Goal: Information Seeking & Learning: Compare options

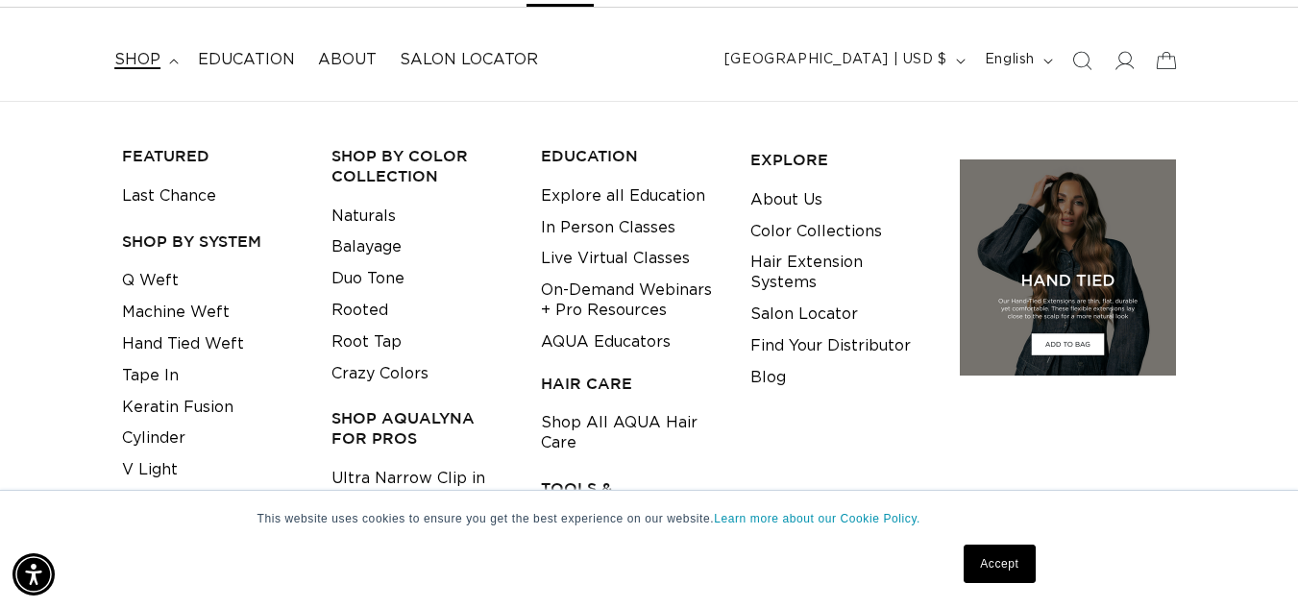
scroll to position [0, 2323]
click at [856, 232] on link "Color Collections" at bounding box center [816, 232] width 132 height 32
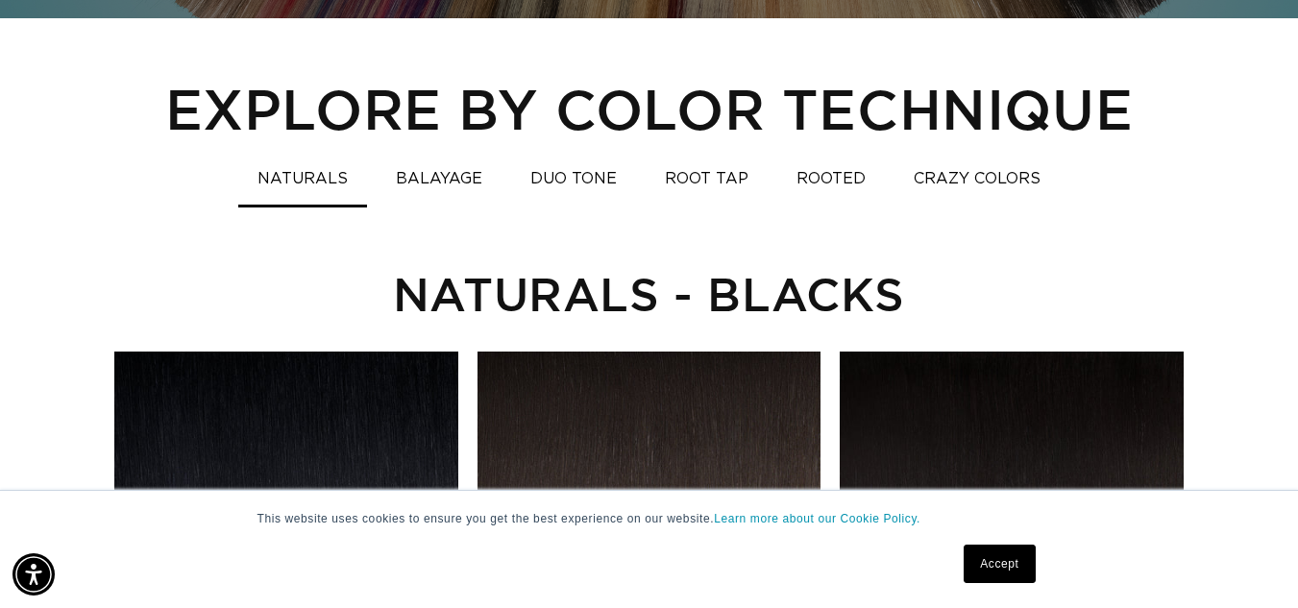
click at [563, 180] on button "DUO TONE" at bounding box center [573, 178] width 125 height 37
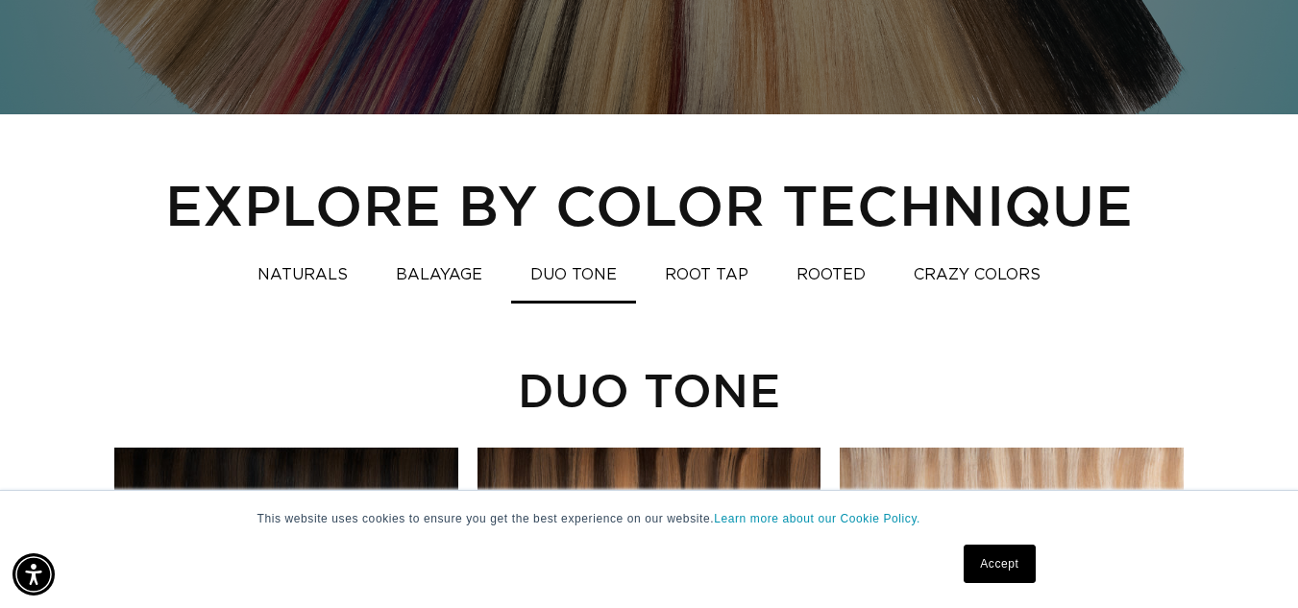
scroll to position [0, 2323]
click at [456, 276] on button "BALAYAGE" at bounding box center [439, 275] width 125 height 37
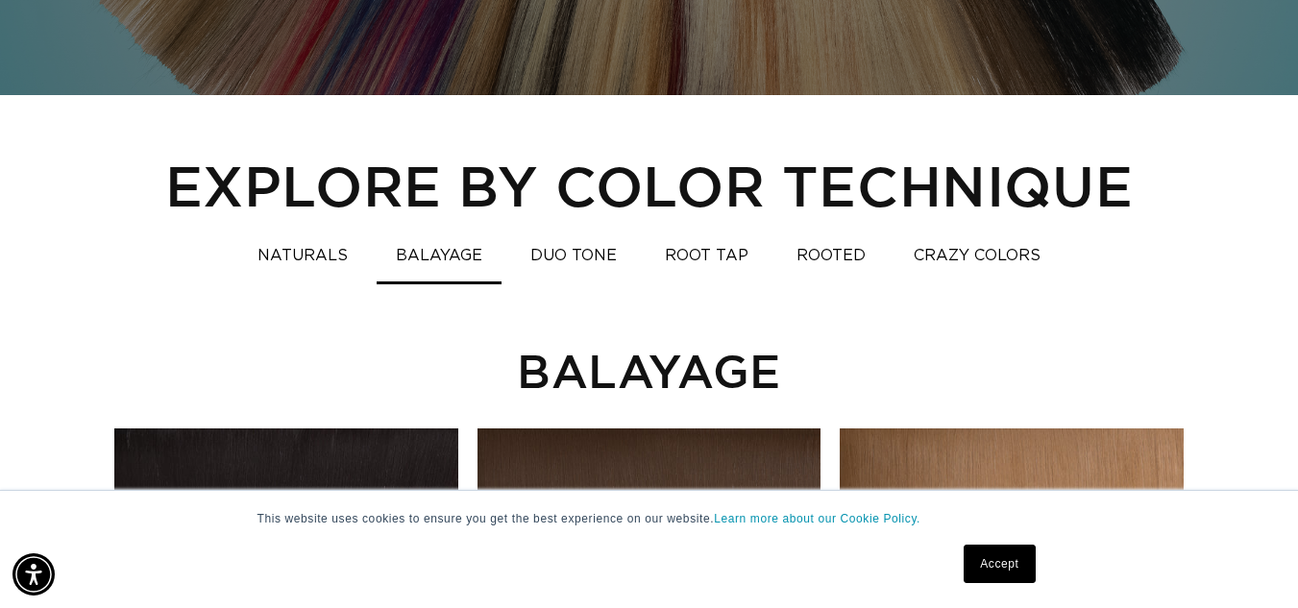
scroll to position [0, 0]
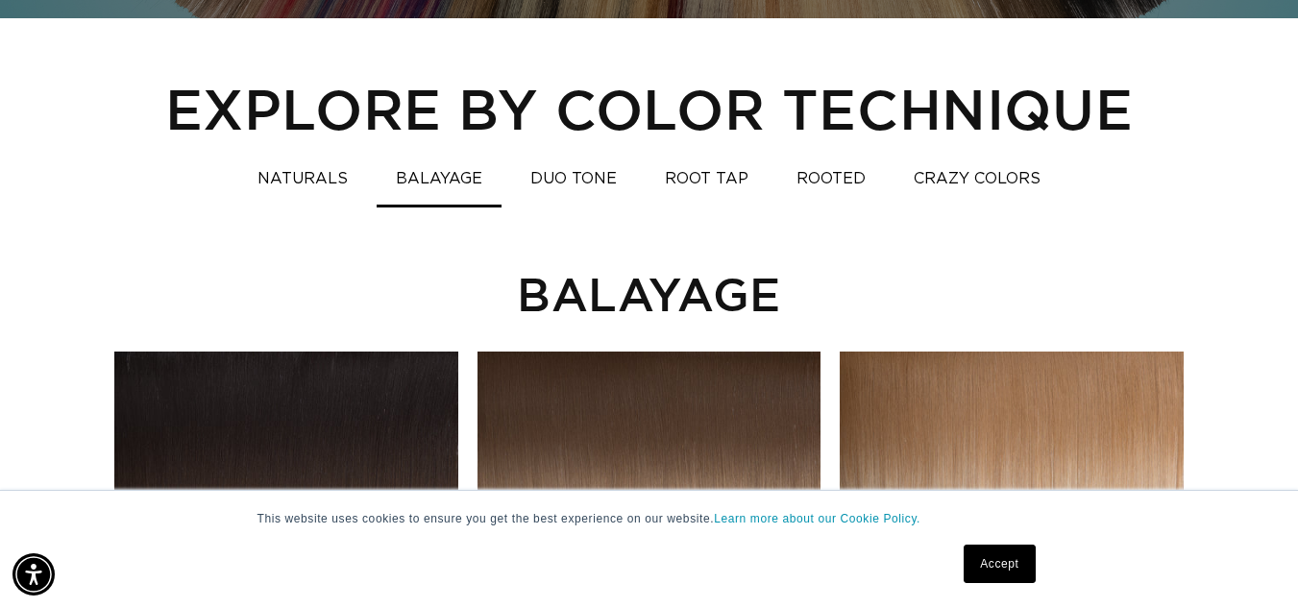
click at [576, 177] on button "DUO TONE" at bounding box center [573, 178] width 125 height 37
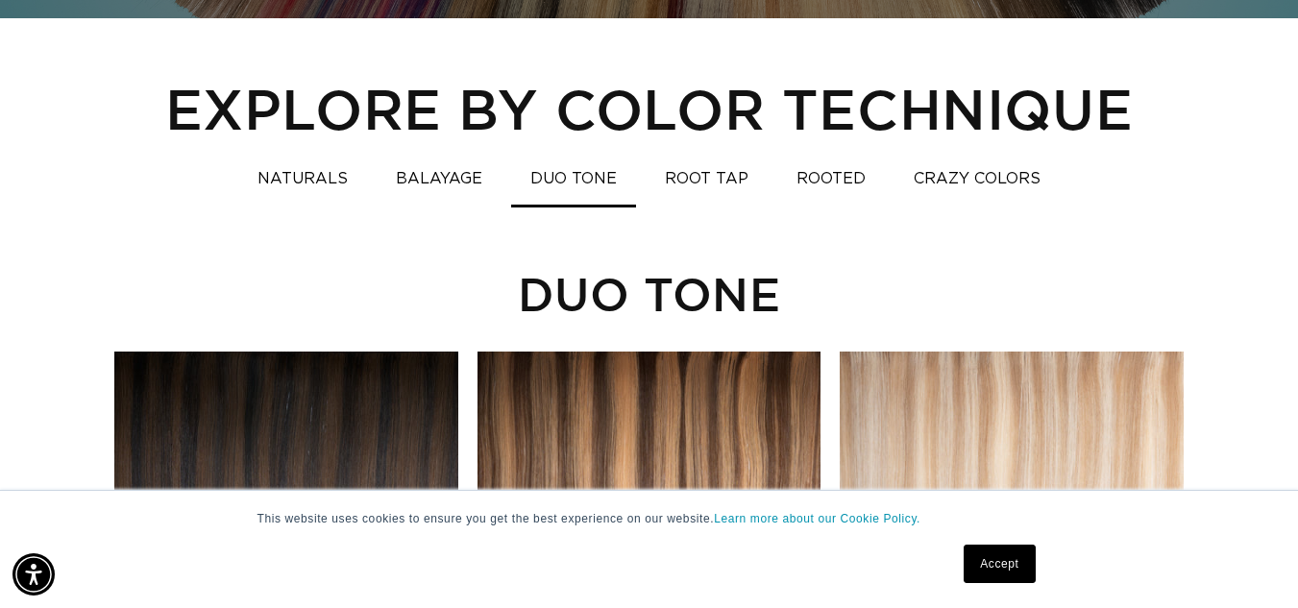
click at [717, 185] on button "ROOT TAP" at bounding box center [707, 178] width 122 height 37
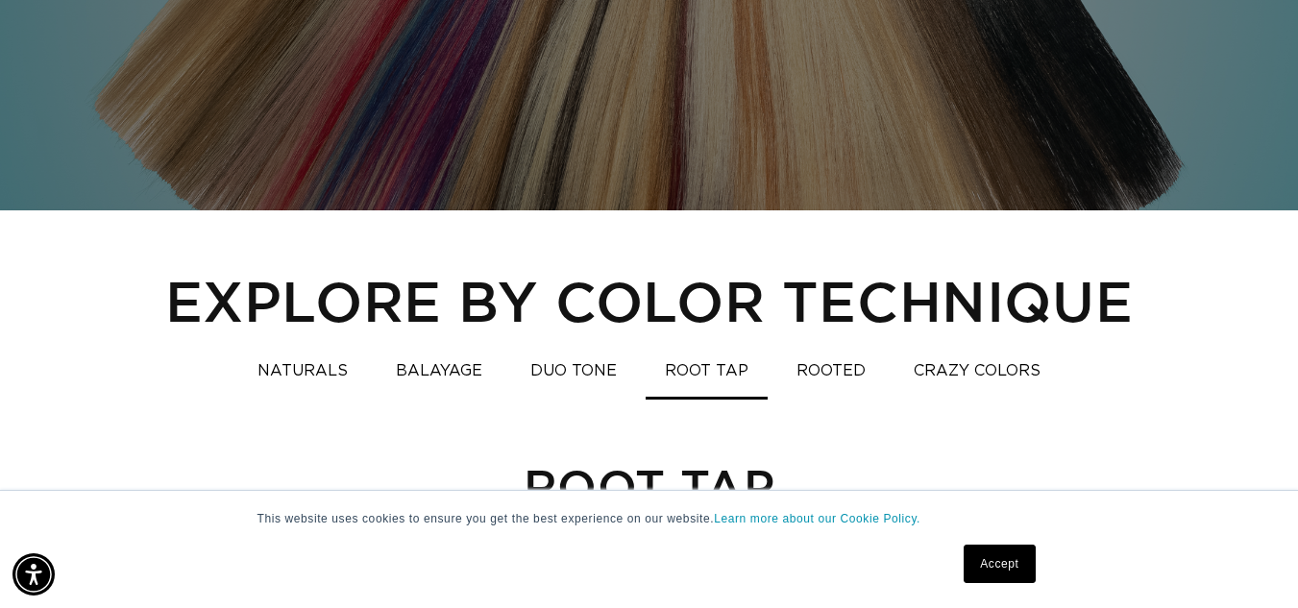
scroll to position [0, 2323]
click at [828, 373] on button "ROOTED" at bounding box center [831, 371] width 108 height 37
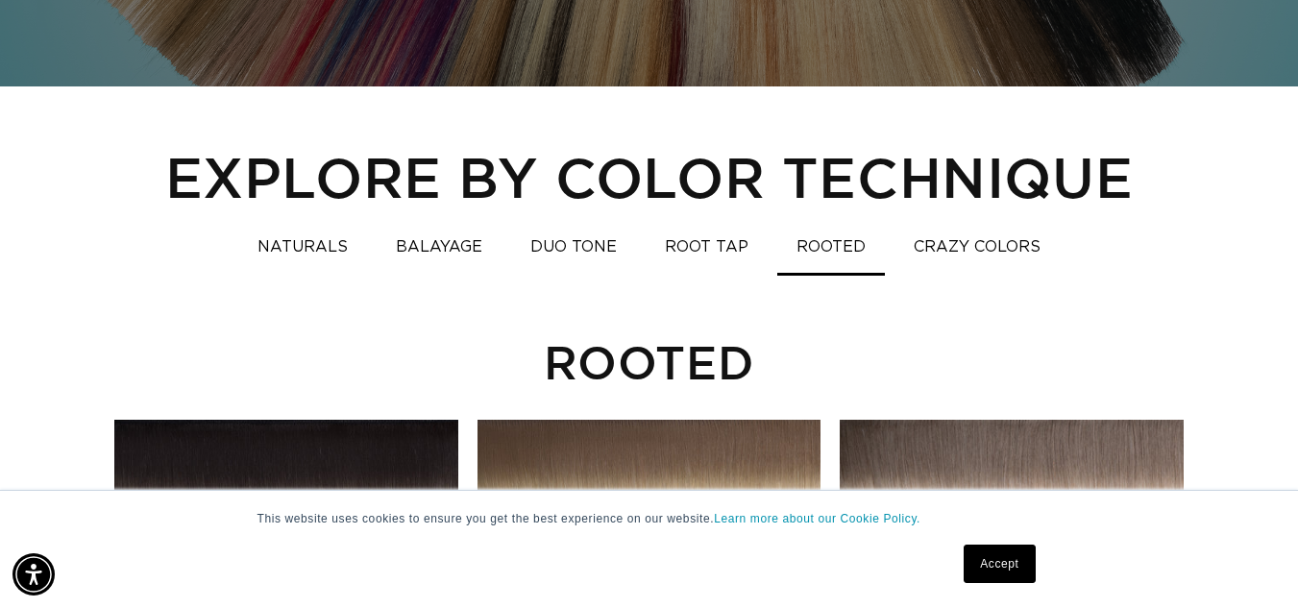
scroll to position [1245, 0]
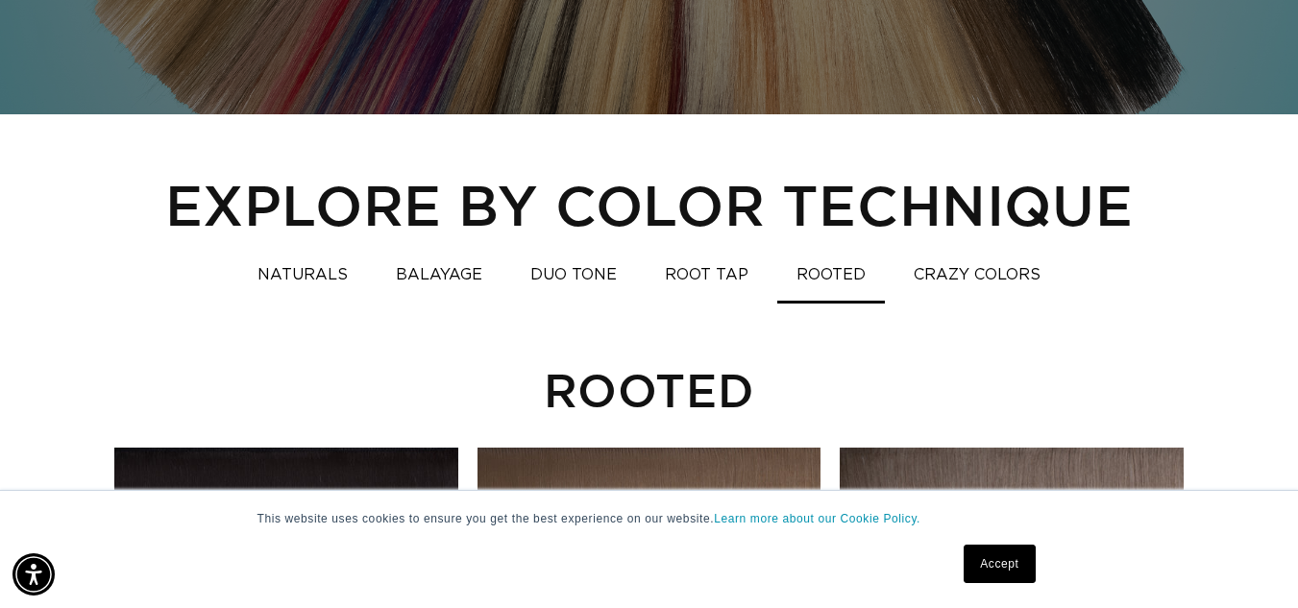
click at [579, 284] on button "DUO TONE" at bounding box center [573, 275] width 125 height 37
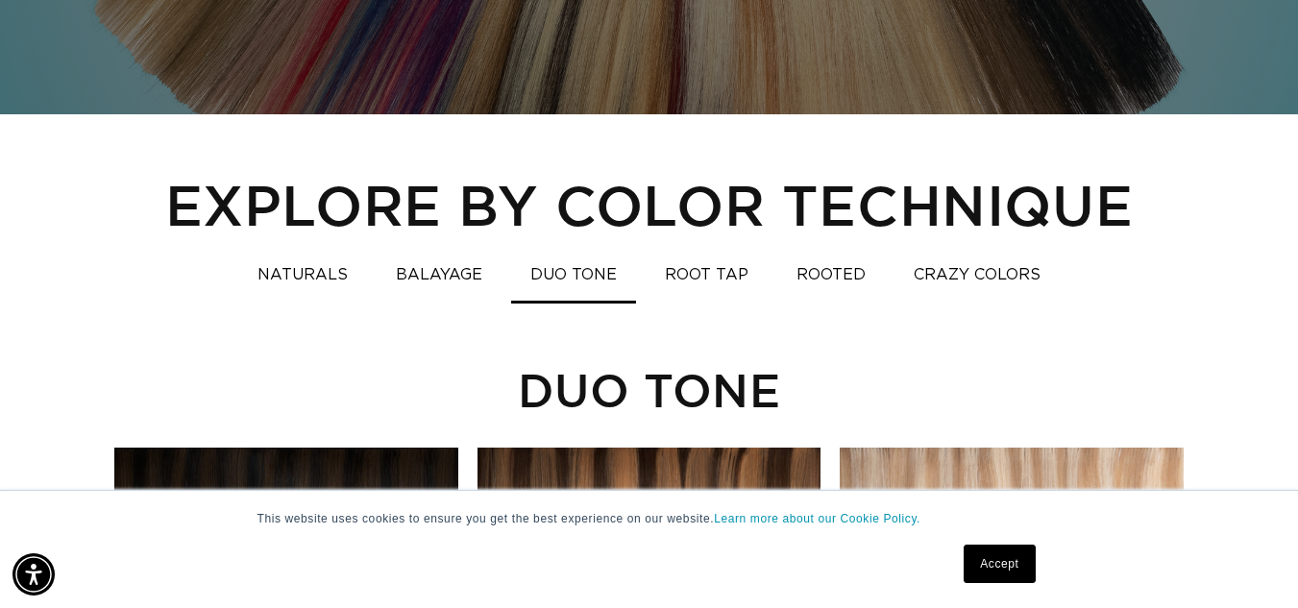
scroll to position [0, 1162]
click at [717, 273] on button "ROOT TAP" at bounding box center [707, 275] width 122 height 37
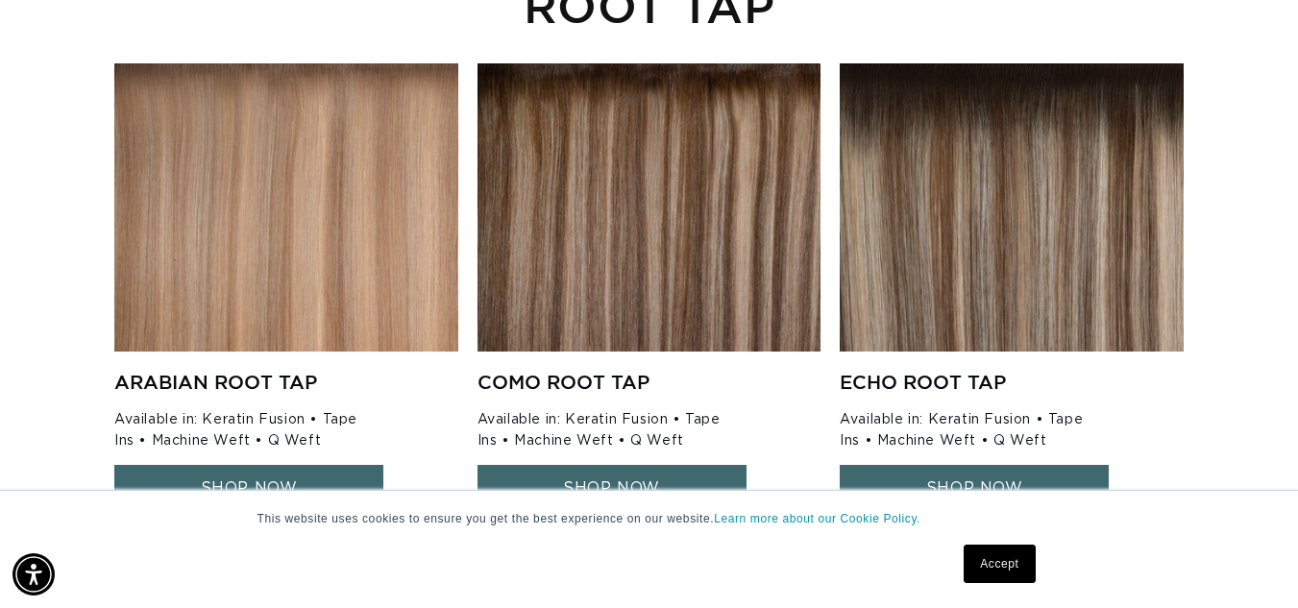
scroll to position [0, 2323]
click at [1027, 283] on img at bounding box center [1012, 207] width 344 height 288
click at [970, 476] on link "SHOP NOW" at bounding box center [974, 488] width 269 height 47
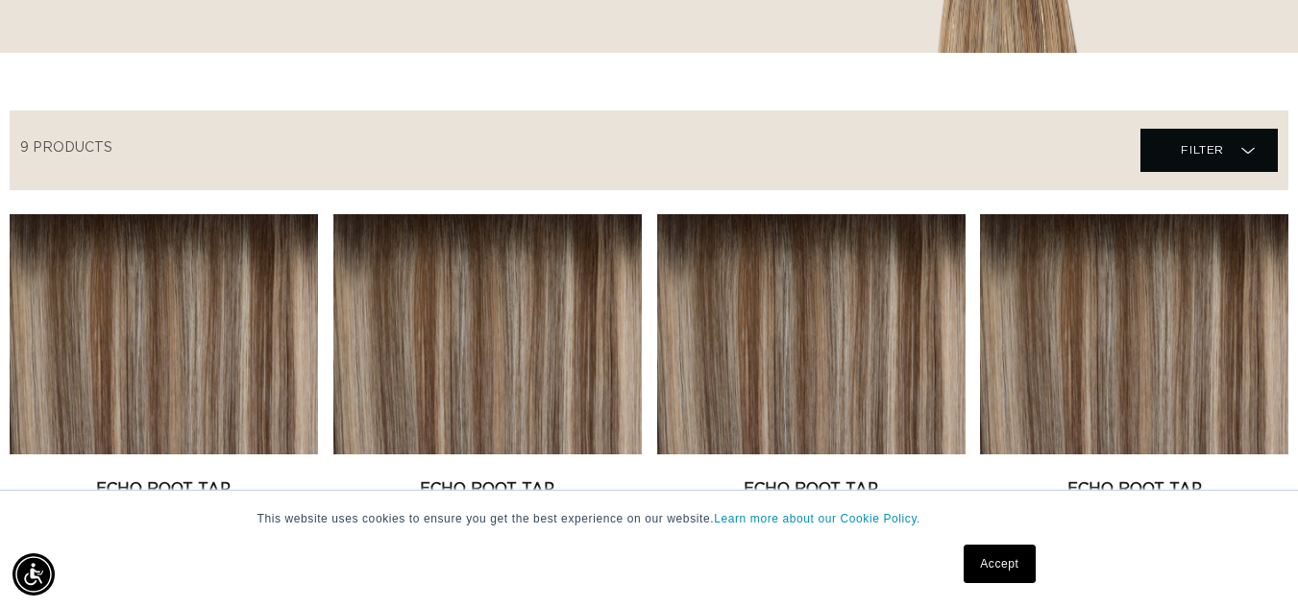
click at [966, 573] on link "Accept" at bounding box center [999, 564] width 71 height 38
click at [995, 524] on link "Echo Root Tap Tape In" at bounding box center [1134, 501] width 308 height 46
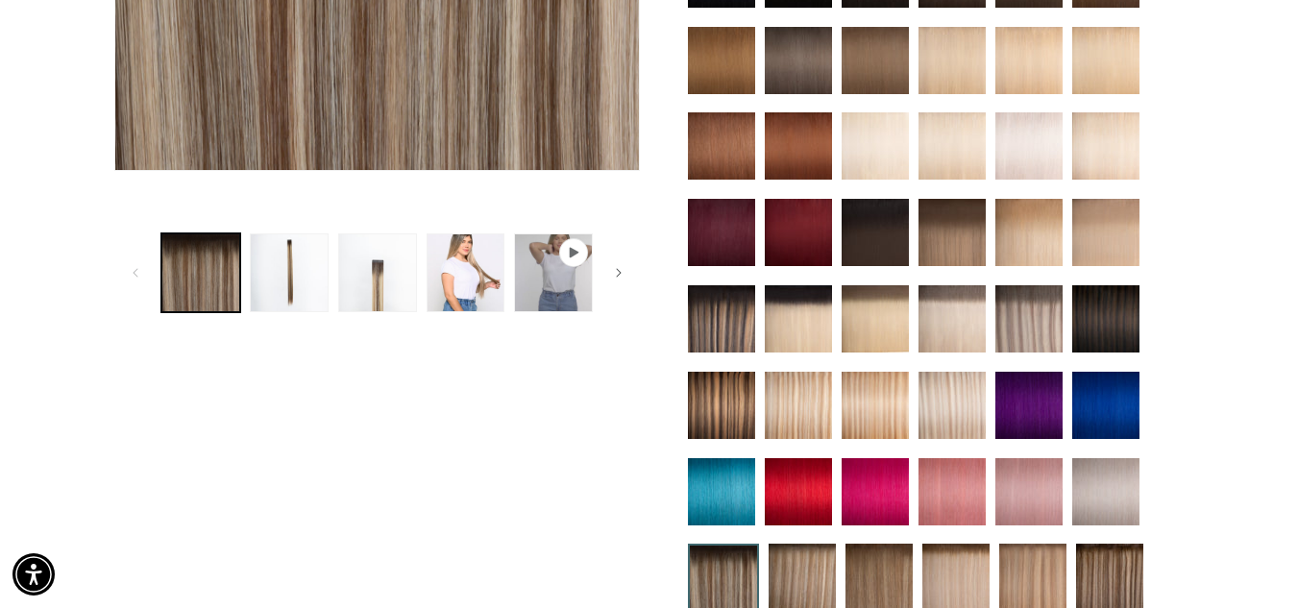
drag, startPoint x: 960, startPoint y: 233, endPoint x: 838, endPoint y: 259, distance: 125.0
click at [960, 233] on img at bounding box center [952, 232] width 67 height 67
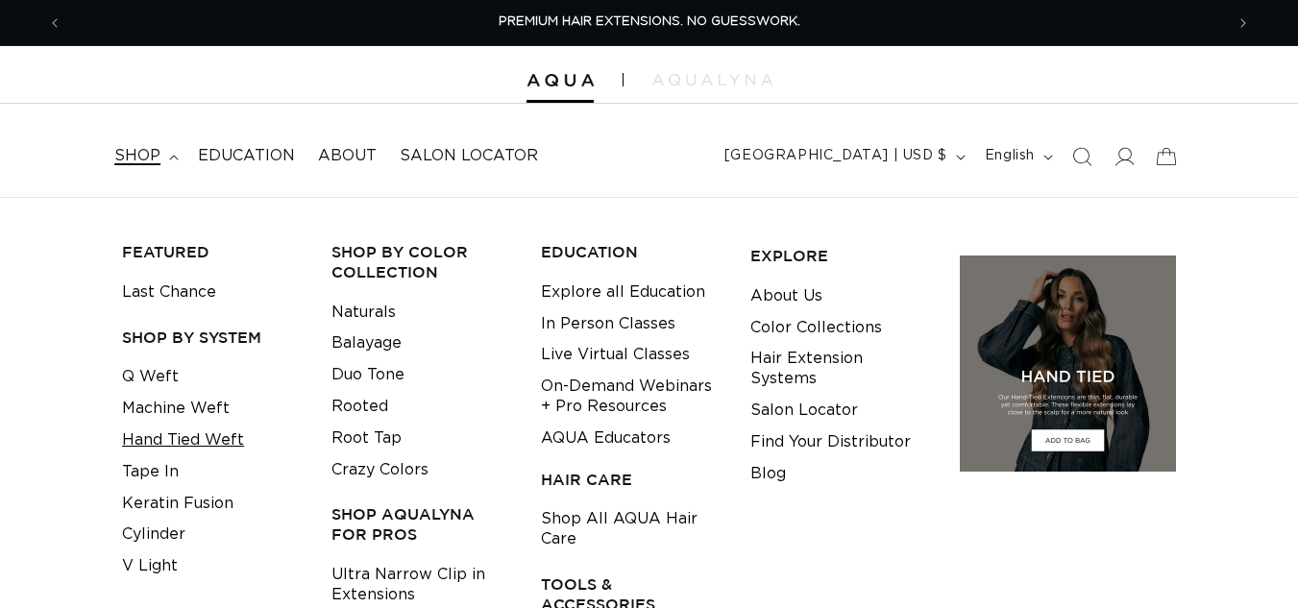
click at [135, 476] on link "Tape In" at bounding box center [150, 472] width 57 height 32
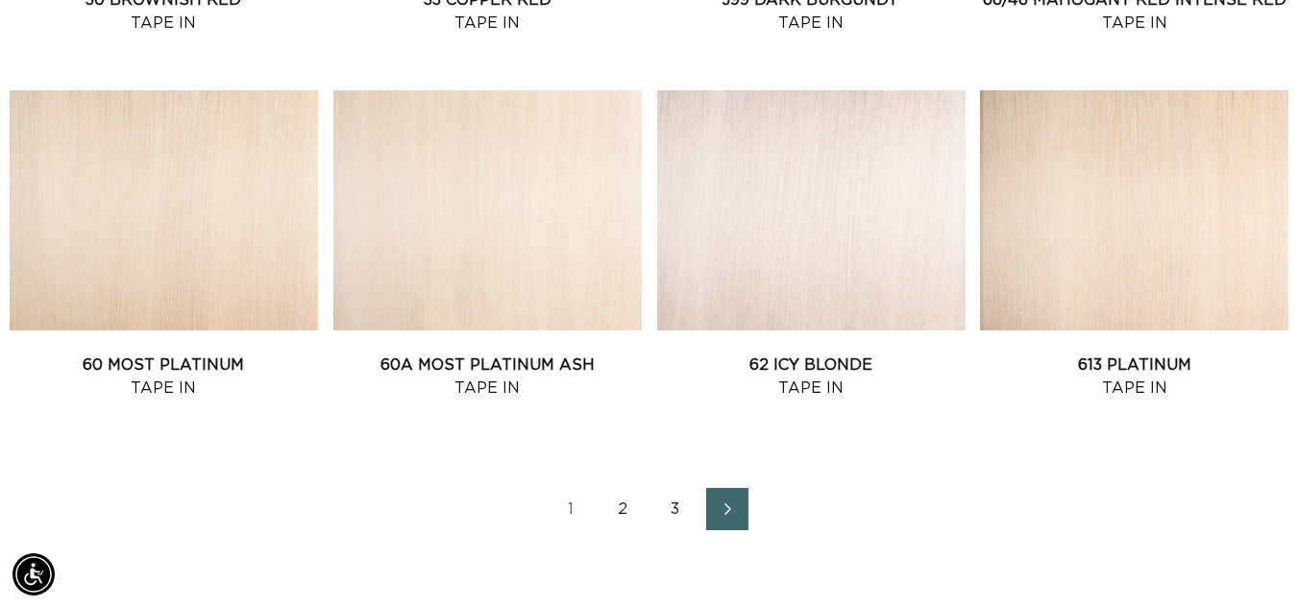
scroll to position [2402, 0]
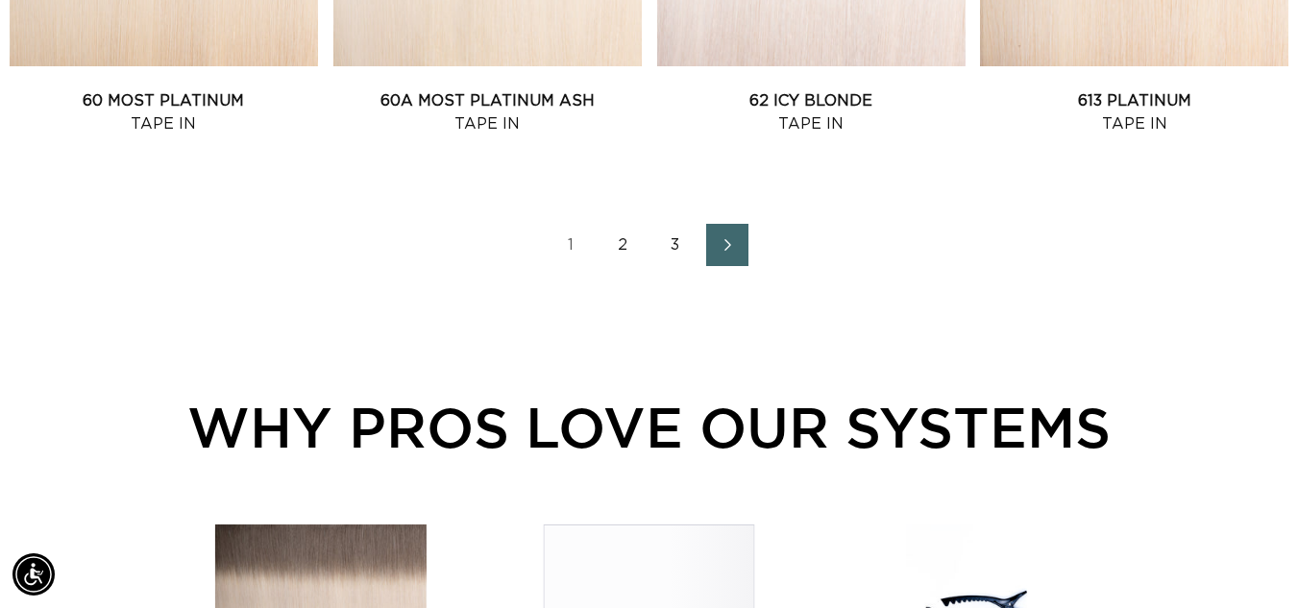
click at [616, 248] on link "2" at bounding box center [623, 245] width 42 height 42
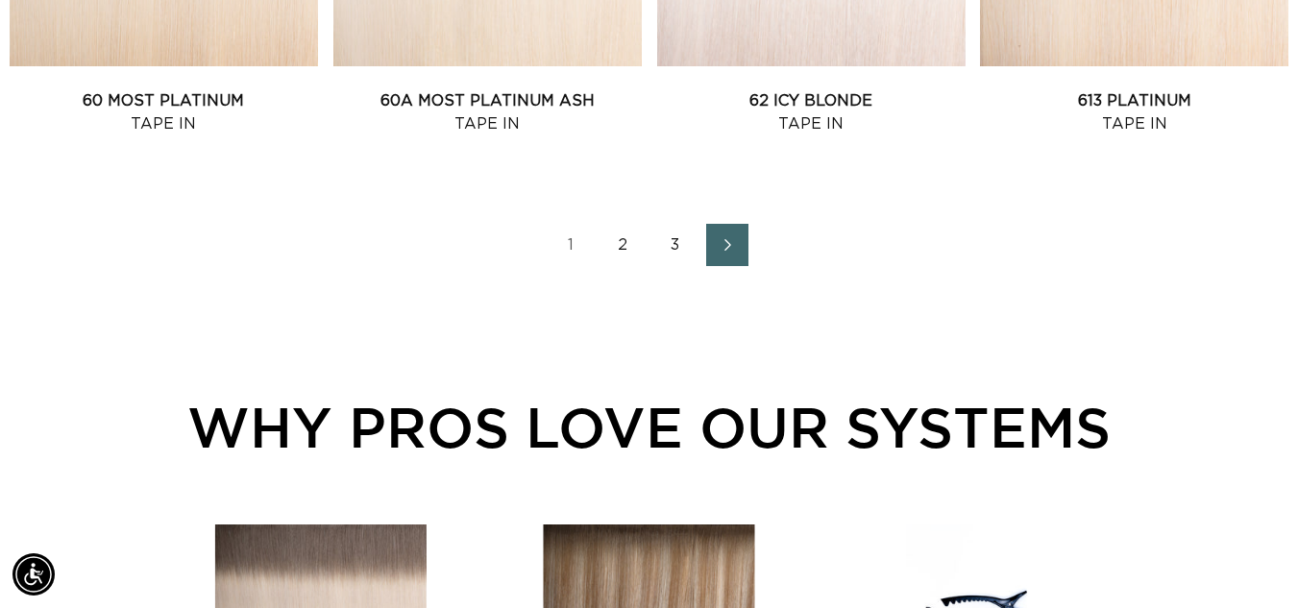
scroll to position [0, 2323]
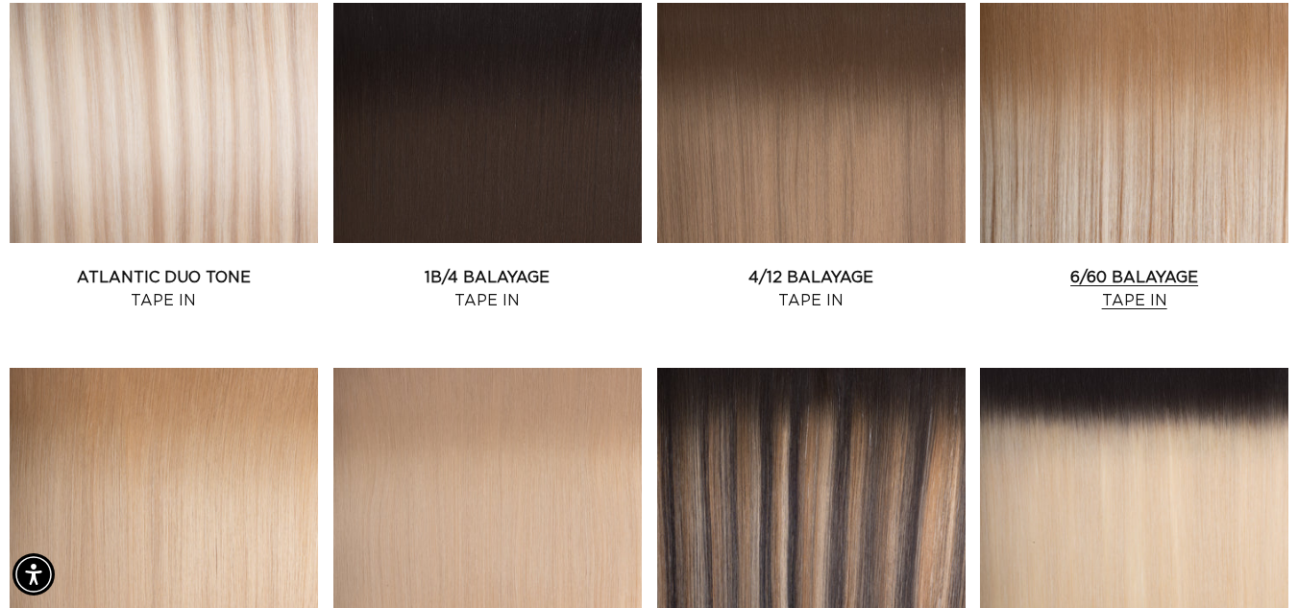
click at [1120, 284] on link "6/60 Balayage Tape In" at bounding box center [1134, 289] width 308 height 46
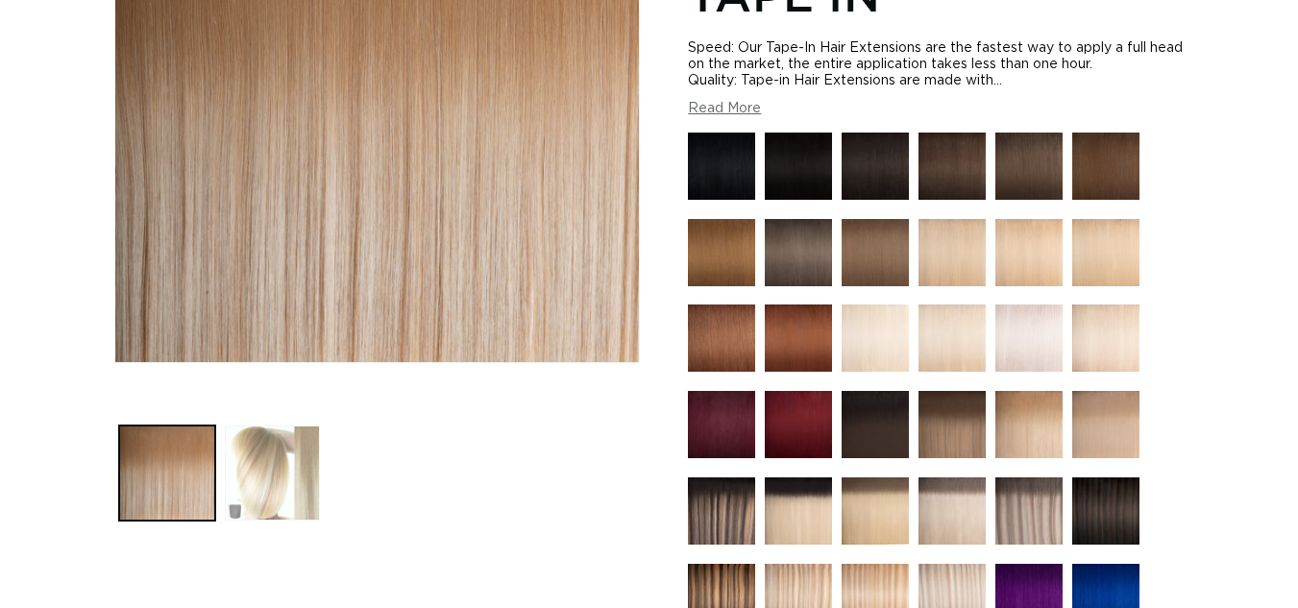
click at [285, 467] on button "Load image 2 in gallery view" at bounding box center [272, 473] width 95 height 95
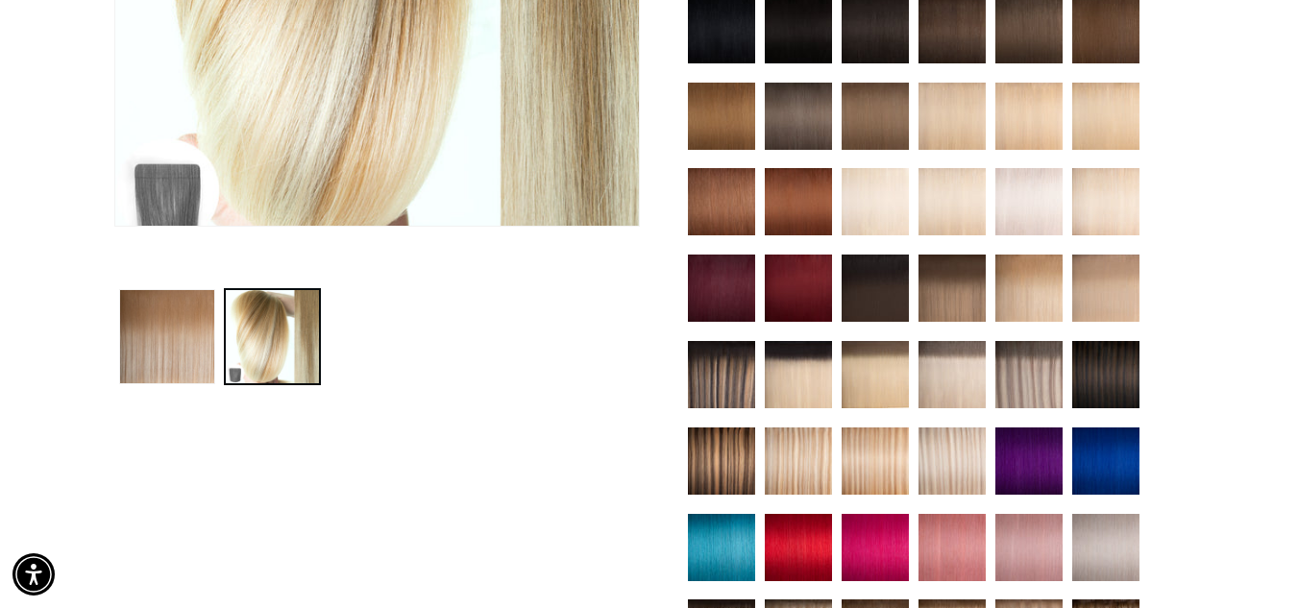
scroll to position [0, 2323]
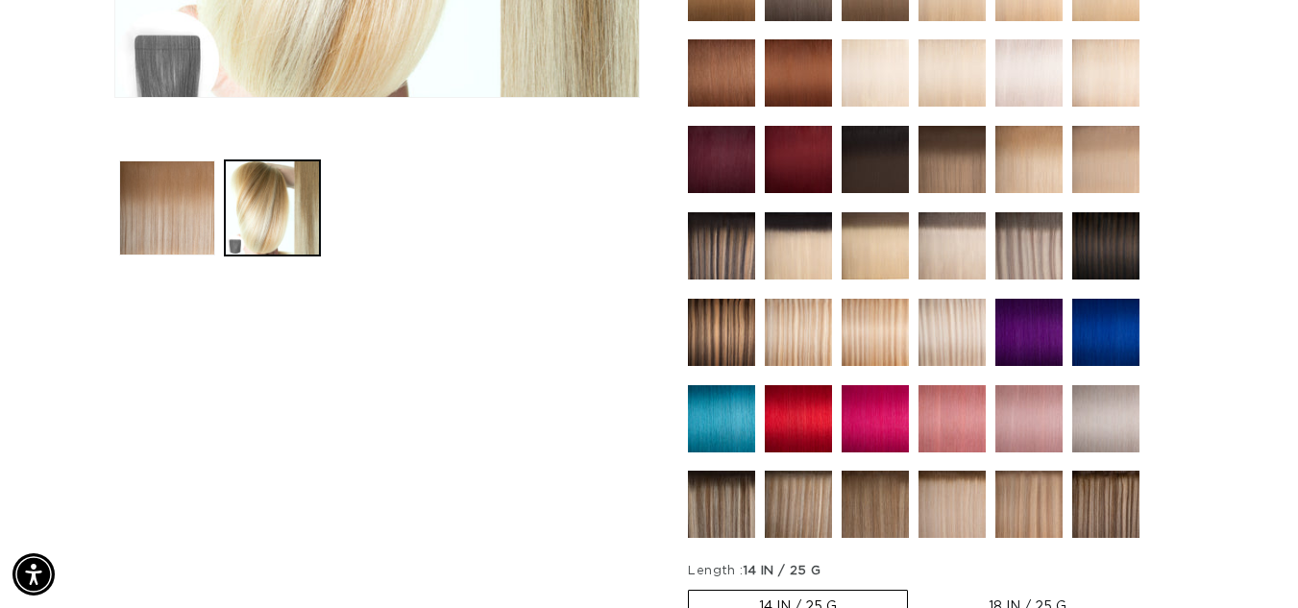
click at [801, 508] on img at bounding box center [798, 504] width 67 height 67
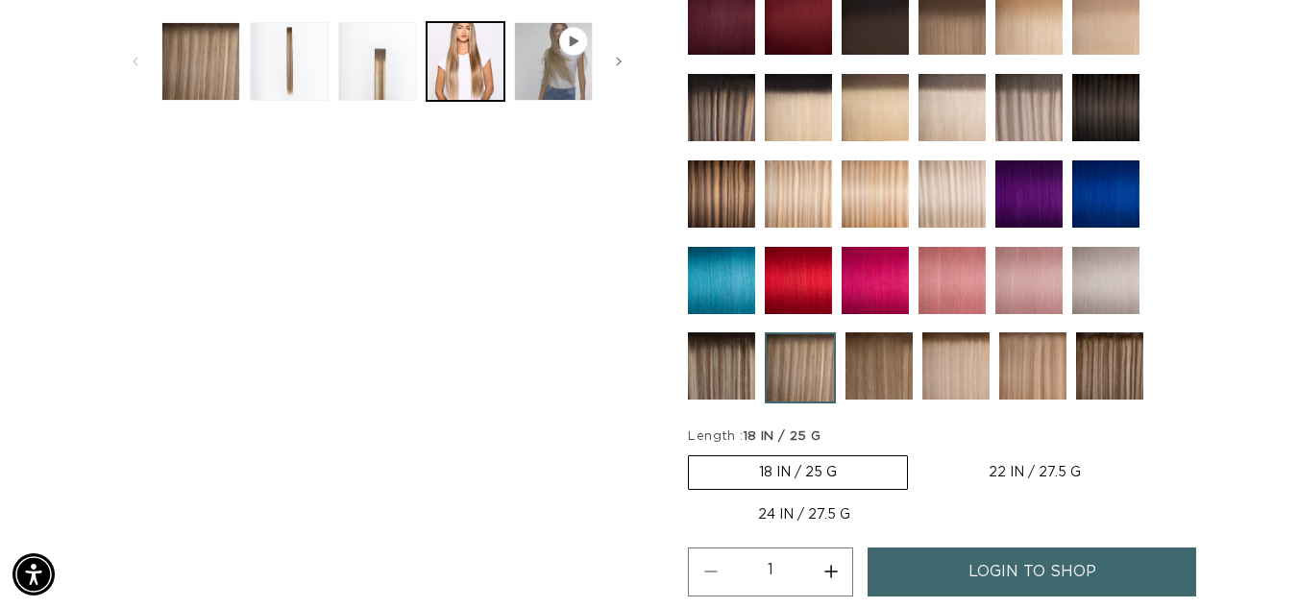
scroll to position [842, 0]
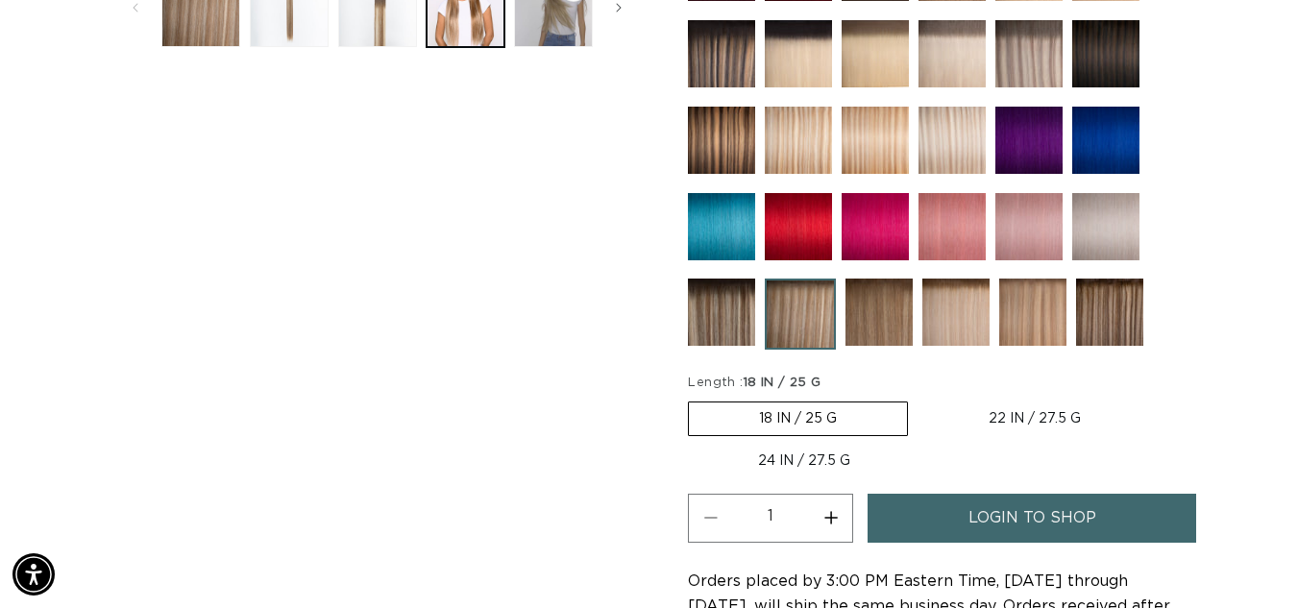
click at [1103, 328] on img at bounding box center [1109, 312] width 67 height 67
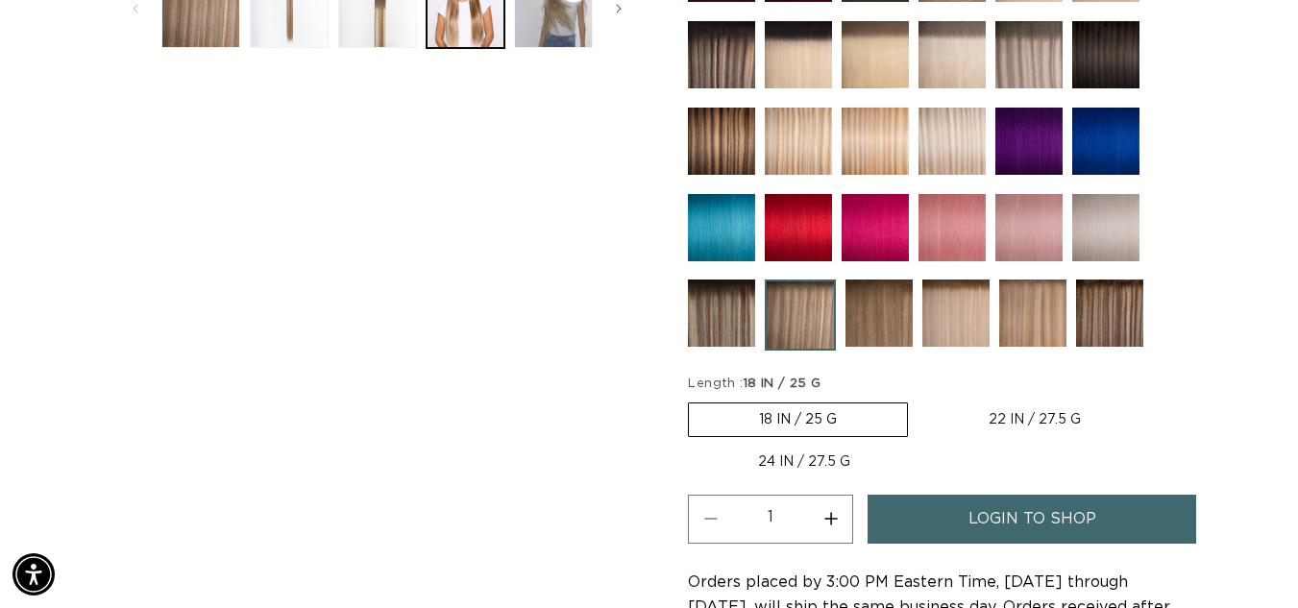
scroll to position [0, 0]
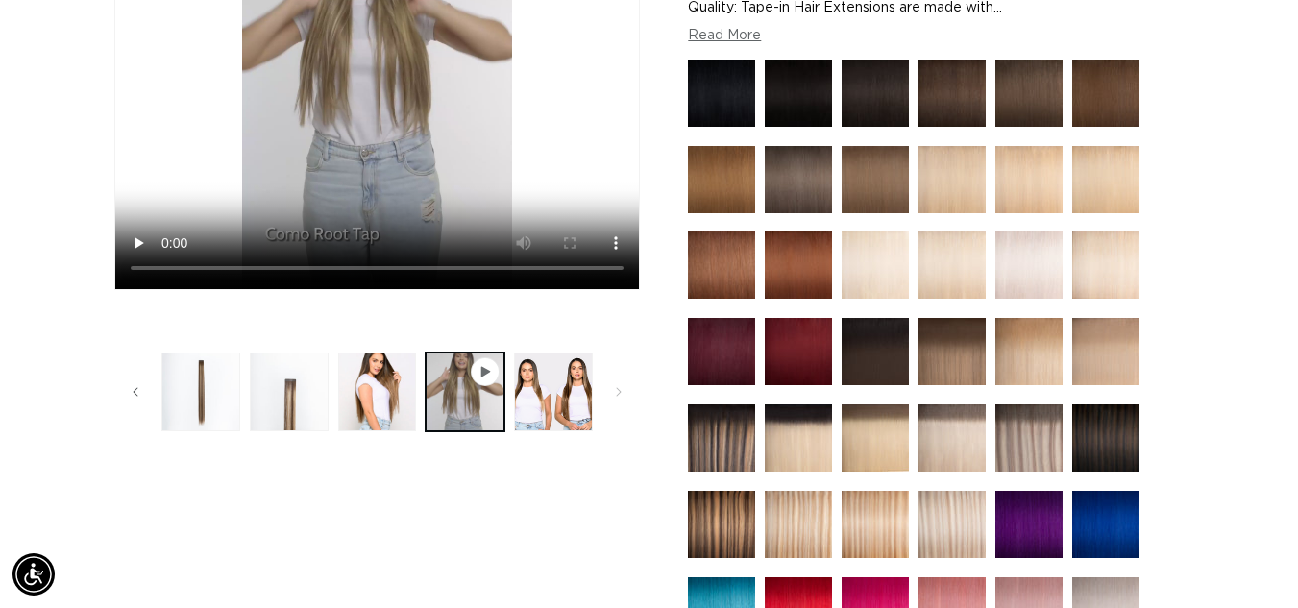
scroll to position [0, 2323]
click at [582, 407] on button "Load image 5 in gallery view" at bounding box center [553, 392] width 79 height 79
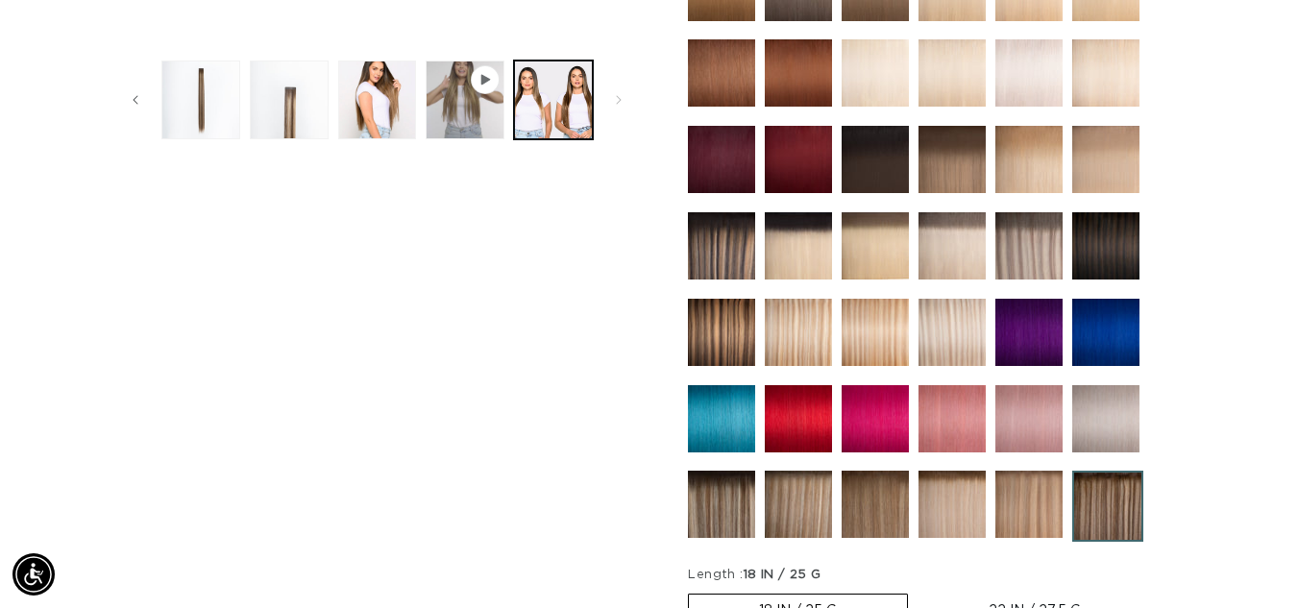
drag, startPoint x: 815, startPoint y: 491, endPoint x: 790, endPoint y: 493, distance: 25.1
click at [815, 491] on img at bounding box center [798, 504] width 67 height 67
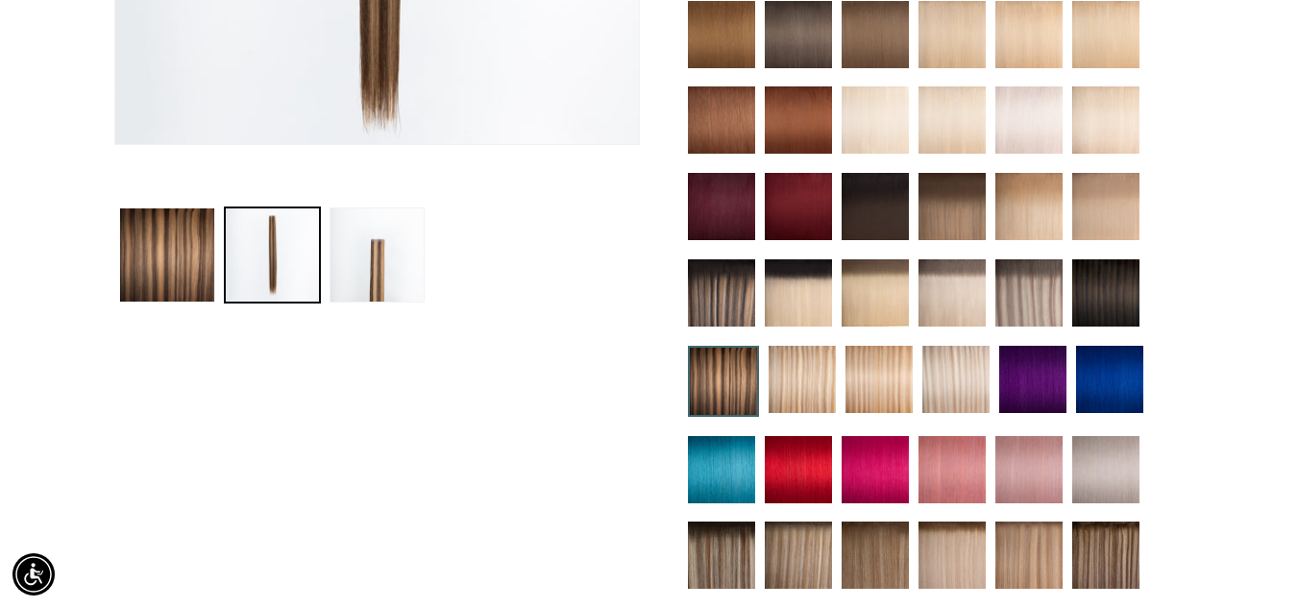
scroll to position [746, 0]
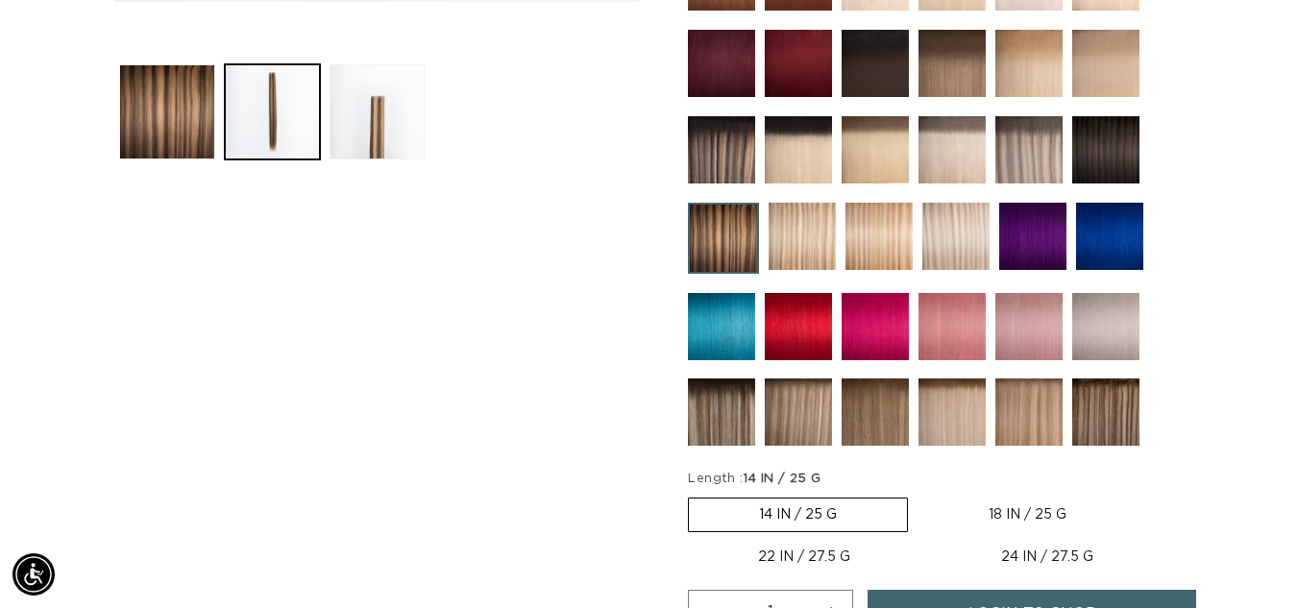
click at [809, 433] on img at bounding box center [798, 412] width 67 height 67
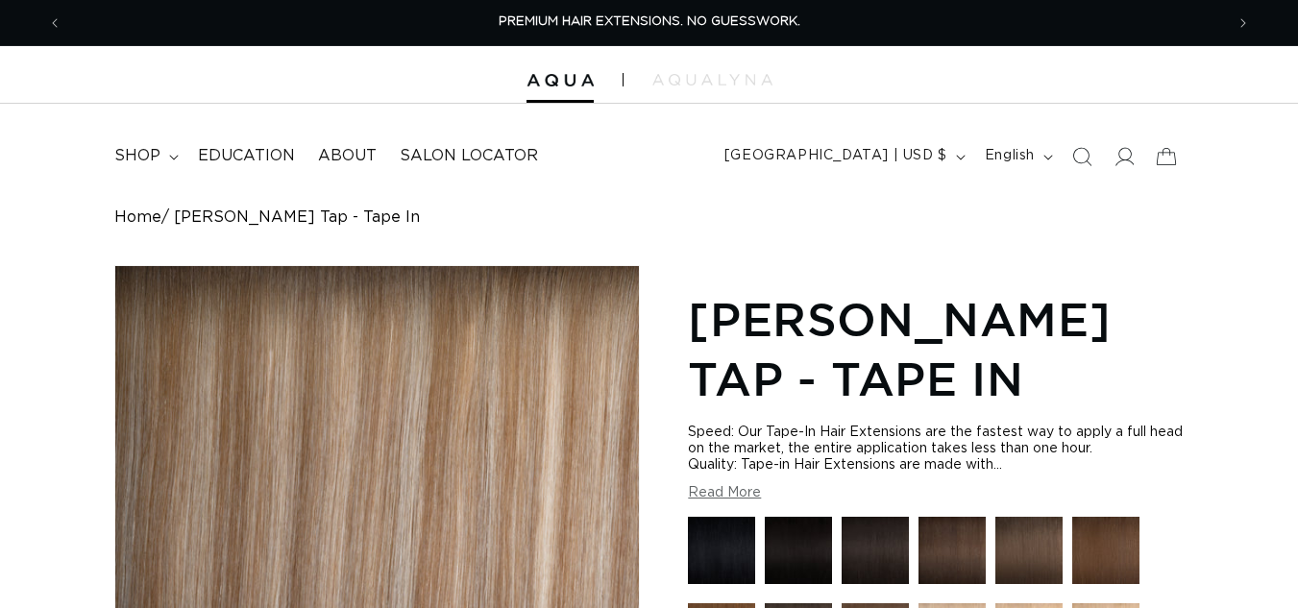
scroll to position [865, 0]
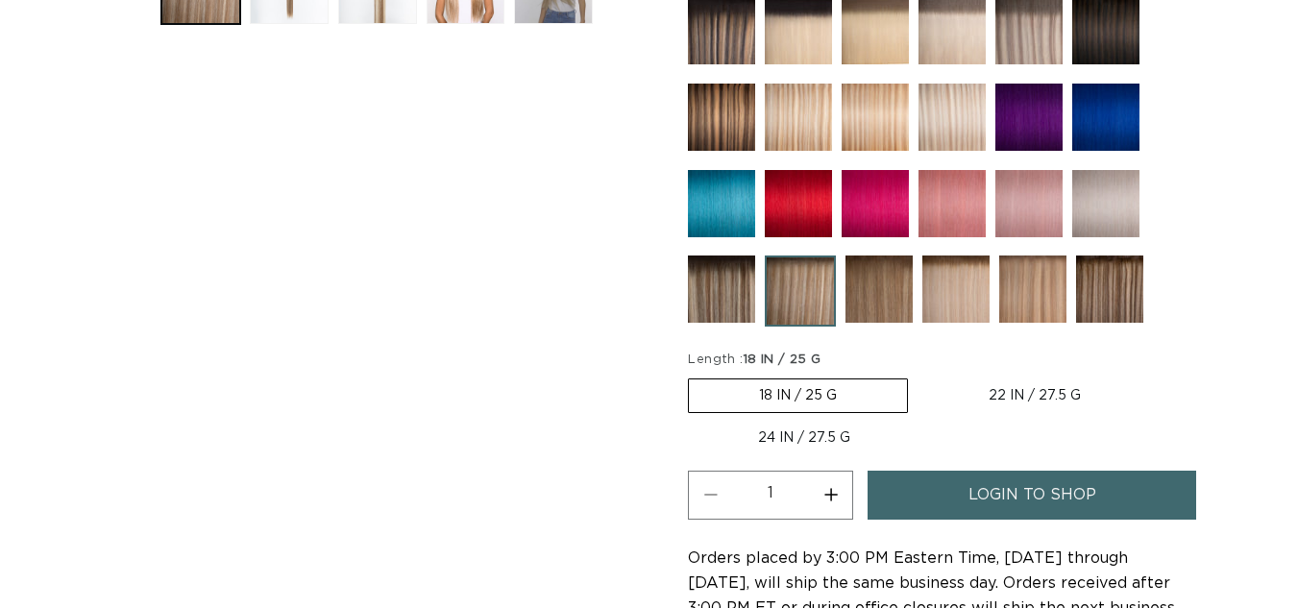
click at [1055, 307] on img at bounding box center [1032, 289] width 67 height 67
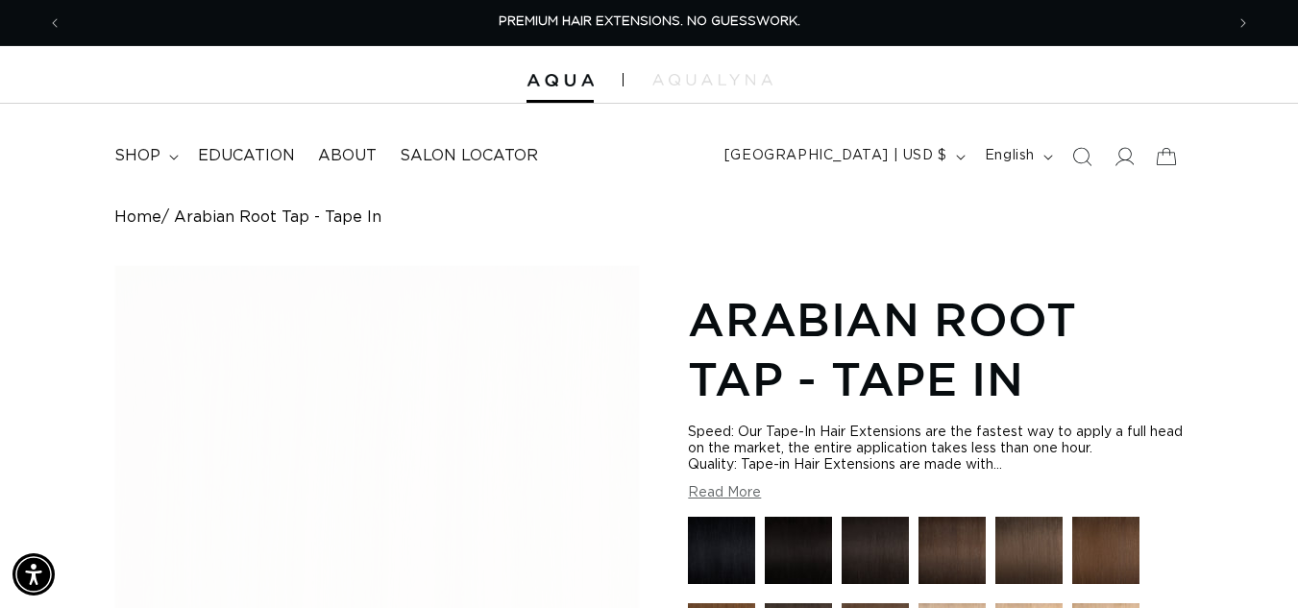
scroll to position [673, 0]
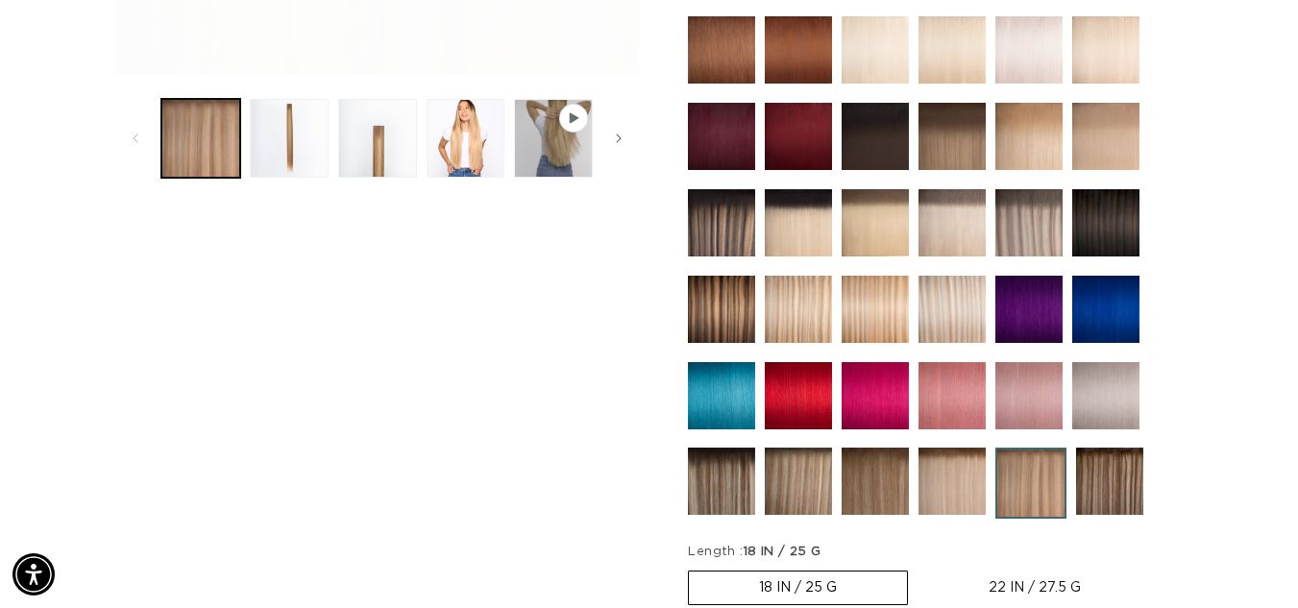
click at [1120, 494] on img at bounding box center [1109, 481] width 67 height 67
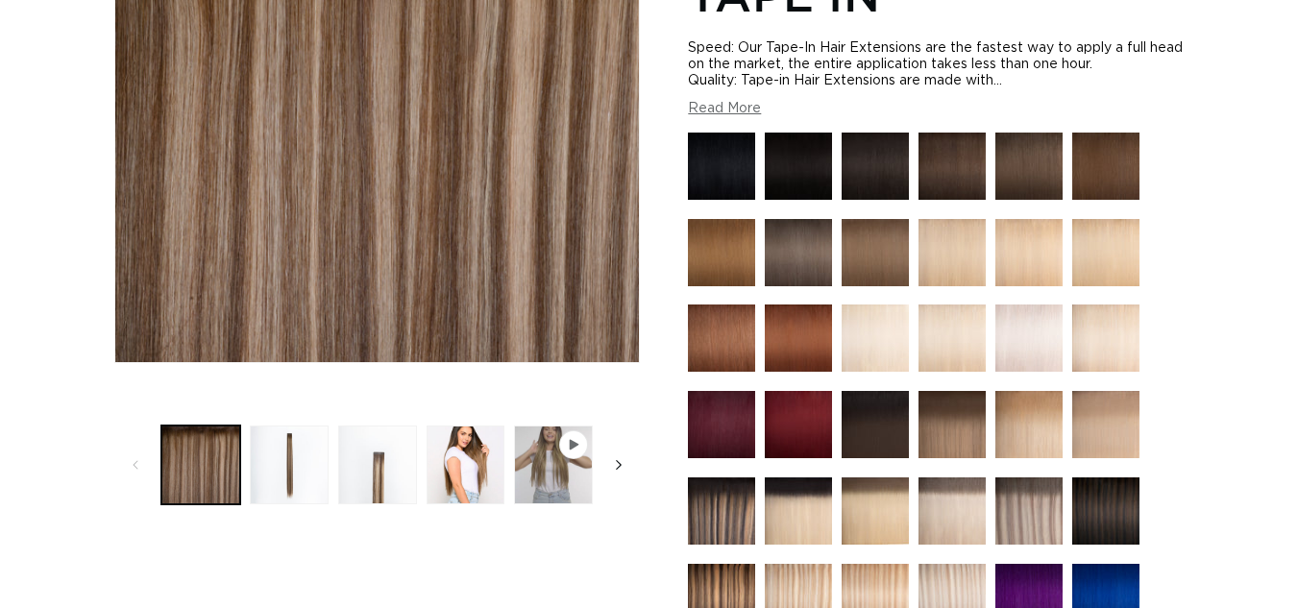
click at [616, 456] on icon "Slide right" at bounding box center [619, 465] width 7 height 21
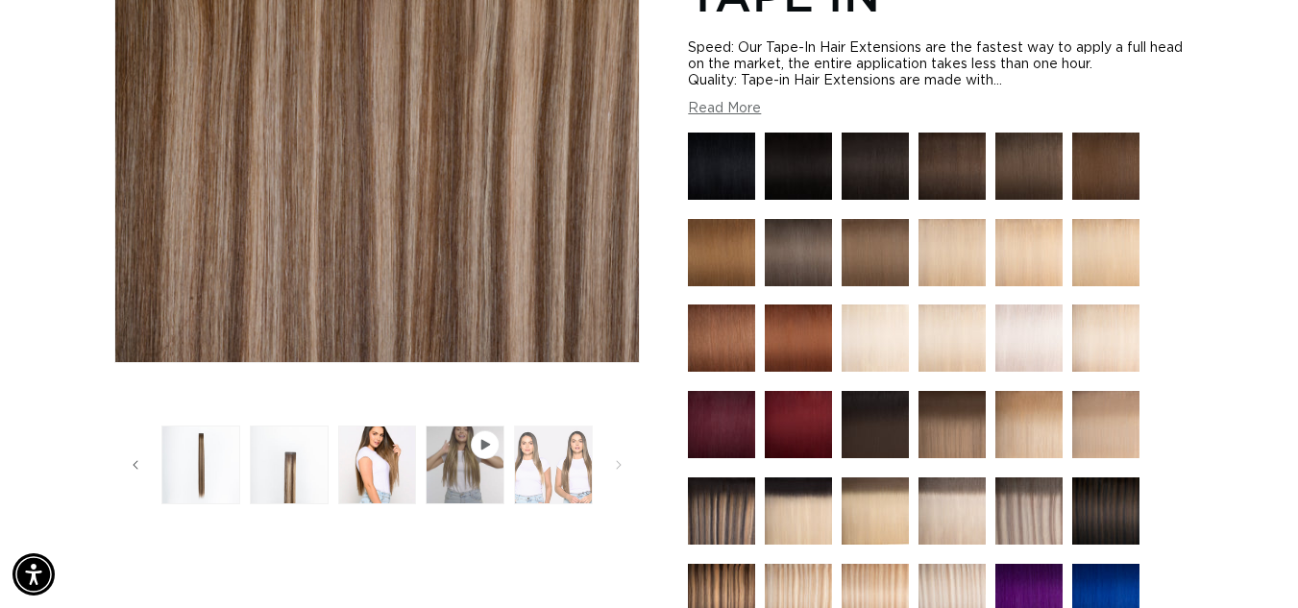
click at [530, 488] on button "Load image 5 in gallery view" at bounding box center [553, 465] width 79 height 79
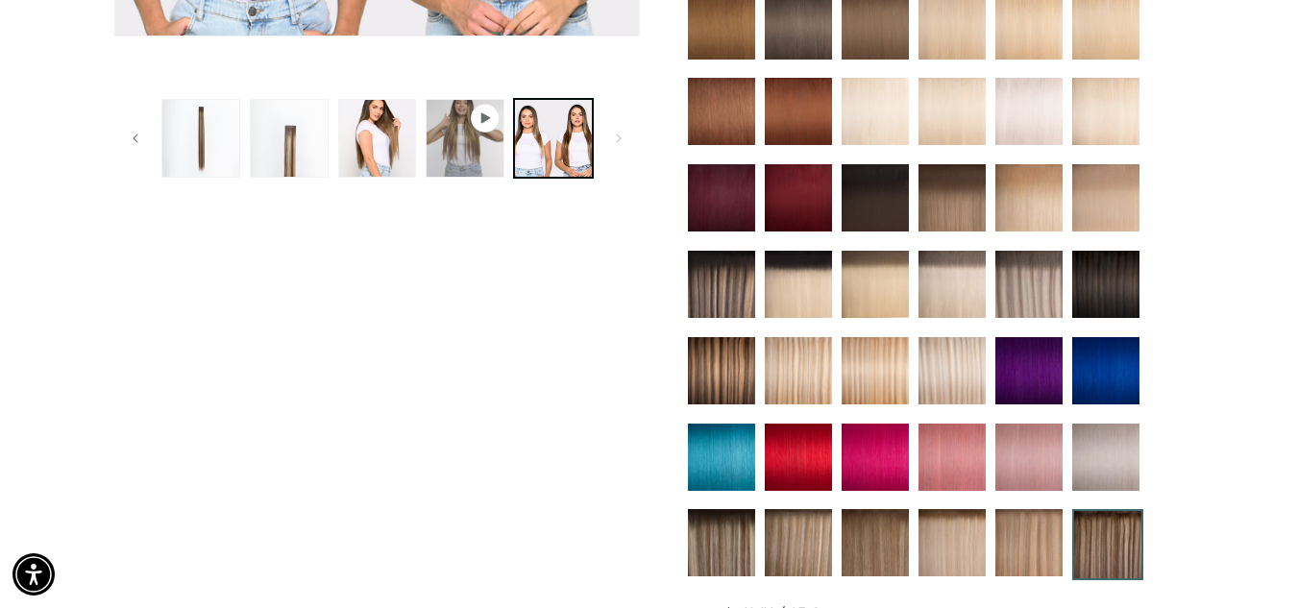
scroll to position [769, 0]
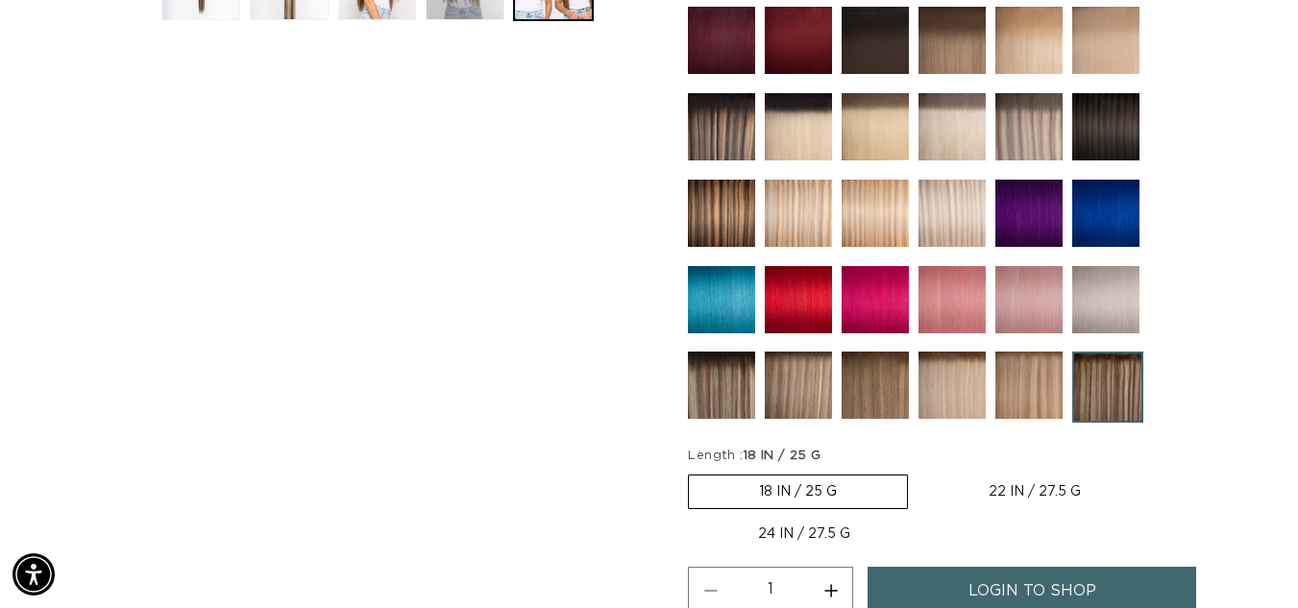
click at [896, 395] on img at bounding box center [875, 385] width 67 height 67
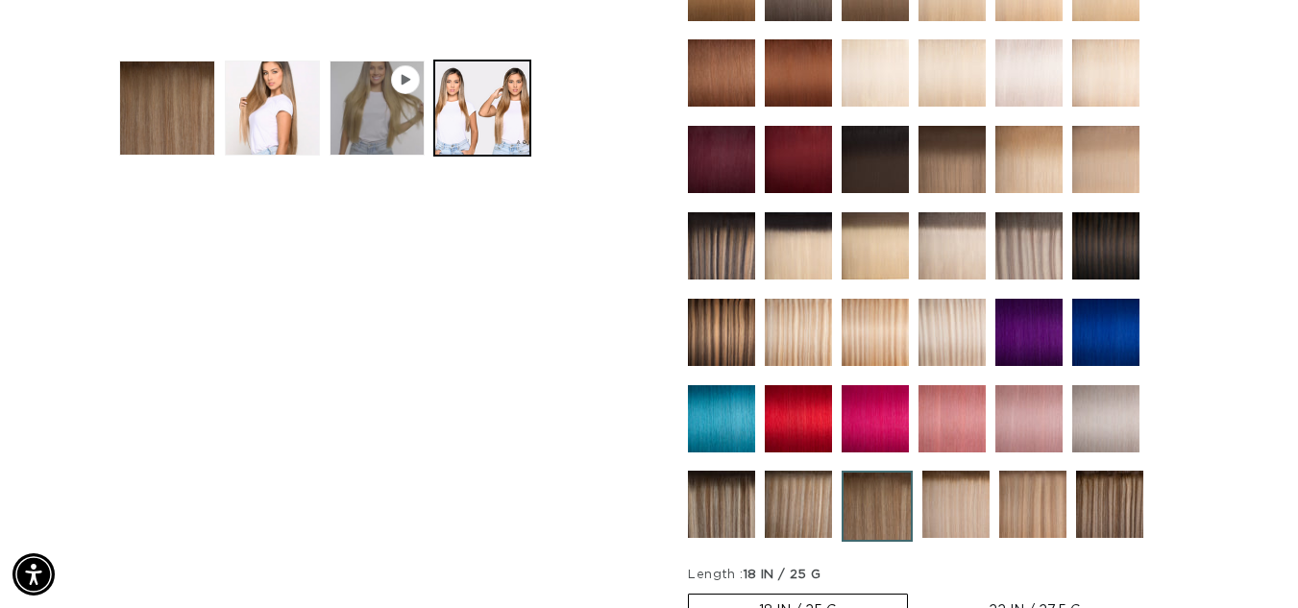
scroll to position [0, 1162]
click at [1035, 272] on img at bounding box center [1028, 245] width 67 height 67
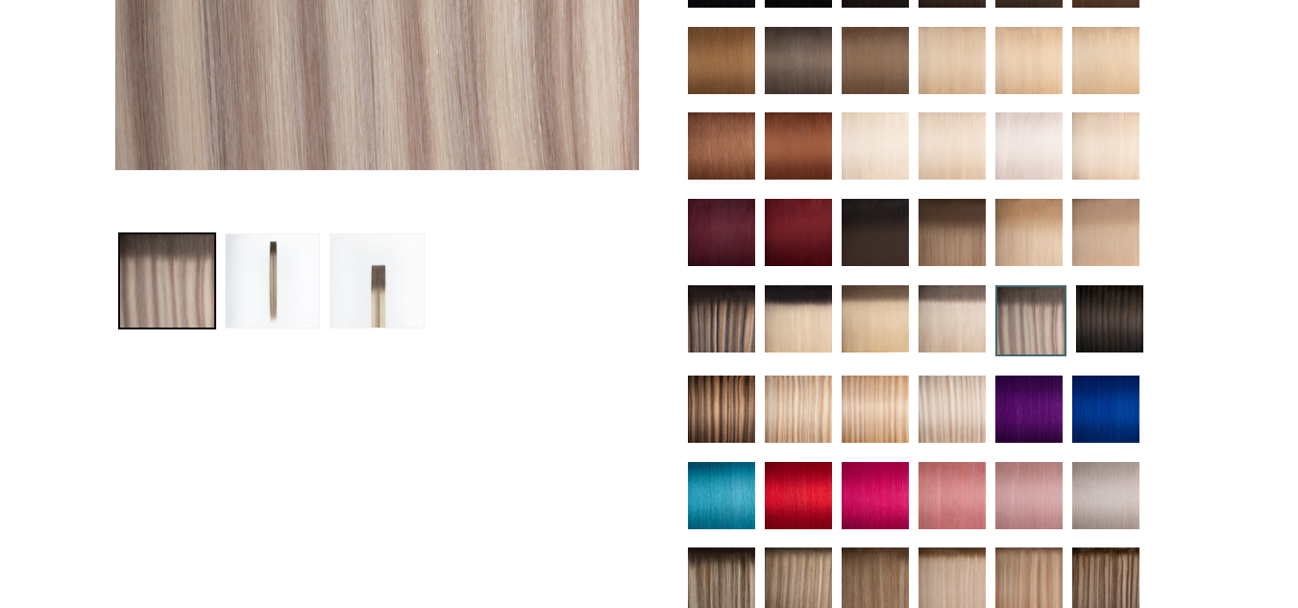
click at [875, 411] on img at bounding box center [875, 409] width 67 height 67
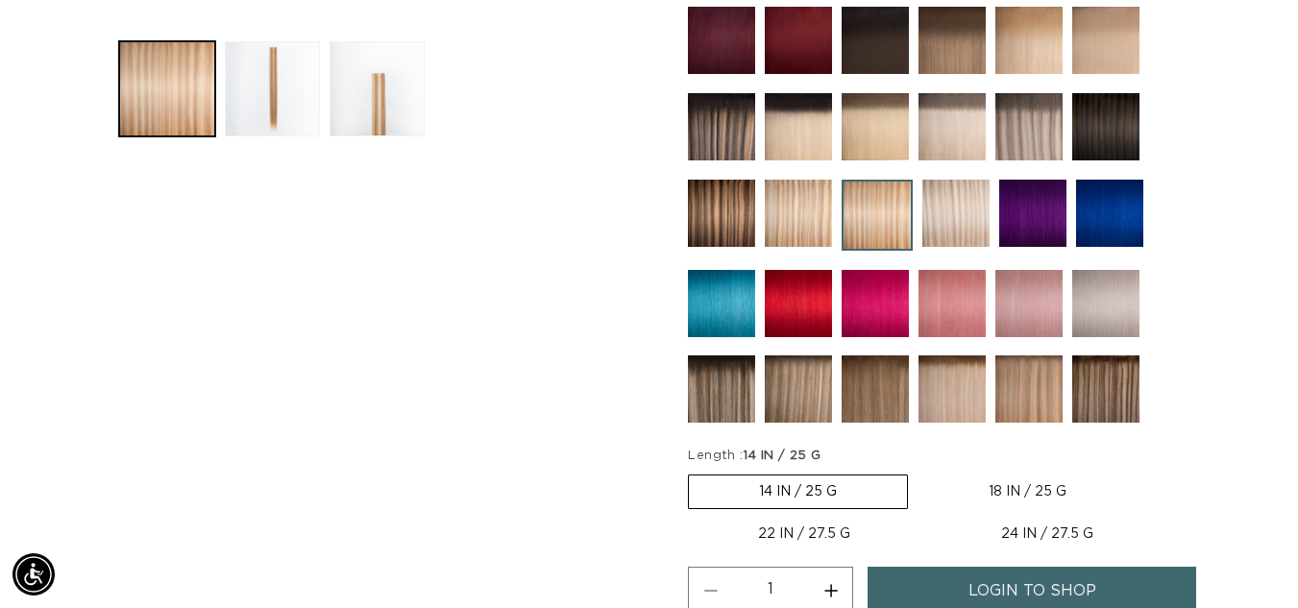
click at [704, 404] on img at bounding box center [721, 389] width 67 height 67
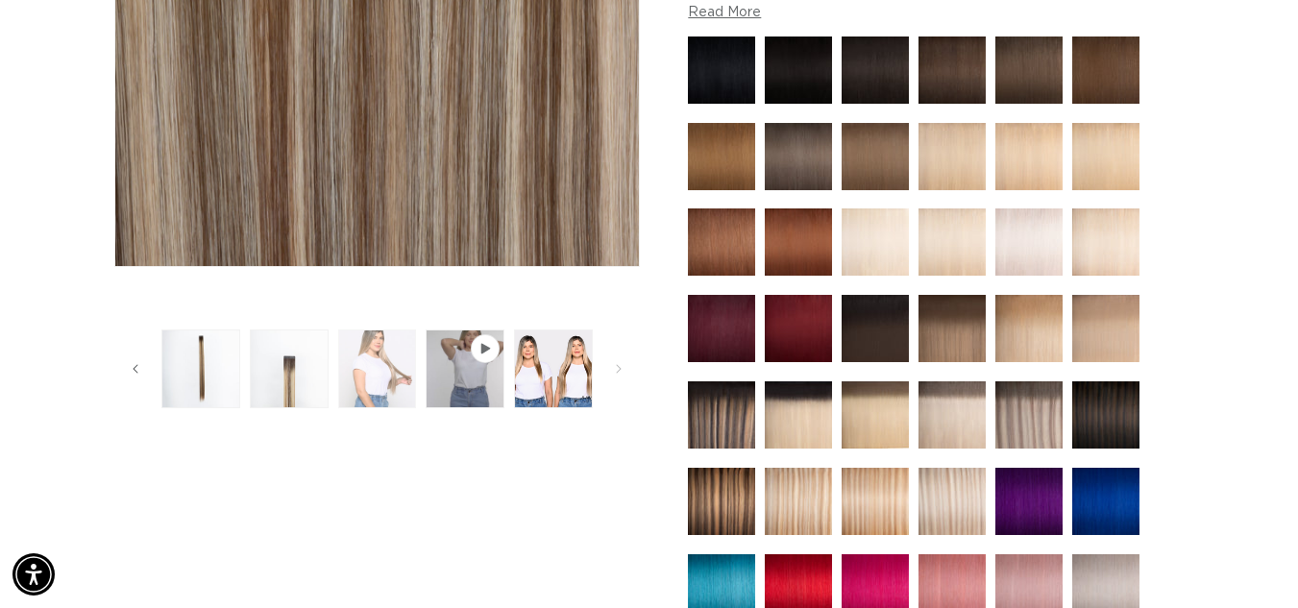
click at [394, 370] on button "Load image 4 in gallery view" at bounding box center [377, 369] width 79 height 79
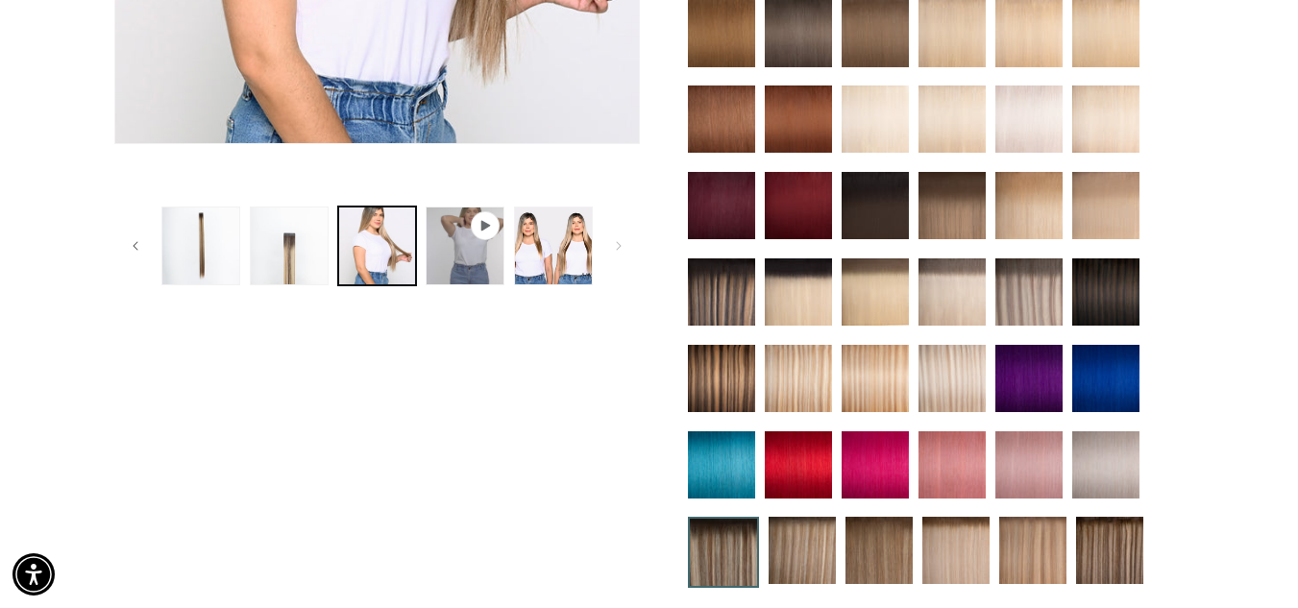
scroll to position [650, 0]
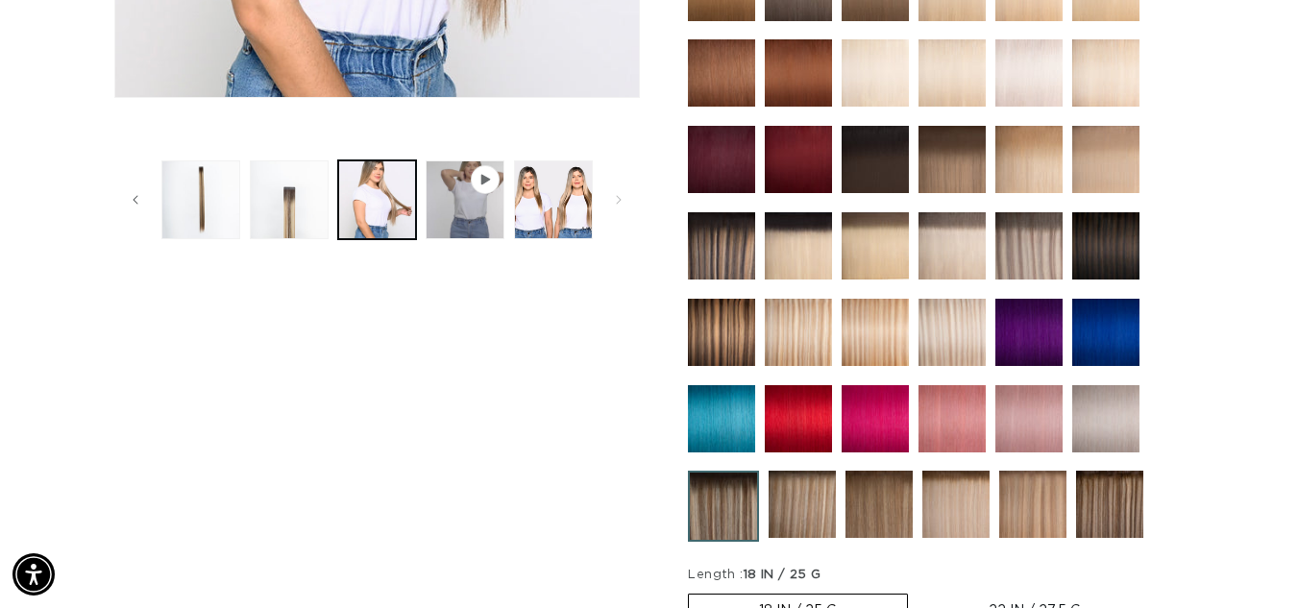
drag, startPoint x: 889, startPoint y: 516, endPoint x: 874, endPoint y: 520, distance: 14.9
click at [888, 516] on img at bounding box center [879, 504] width 67 height 67
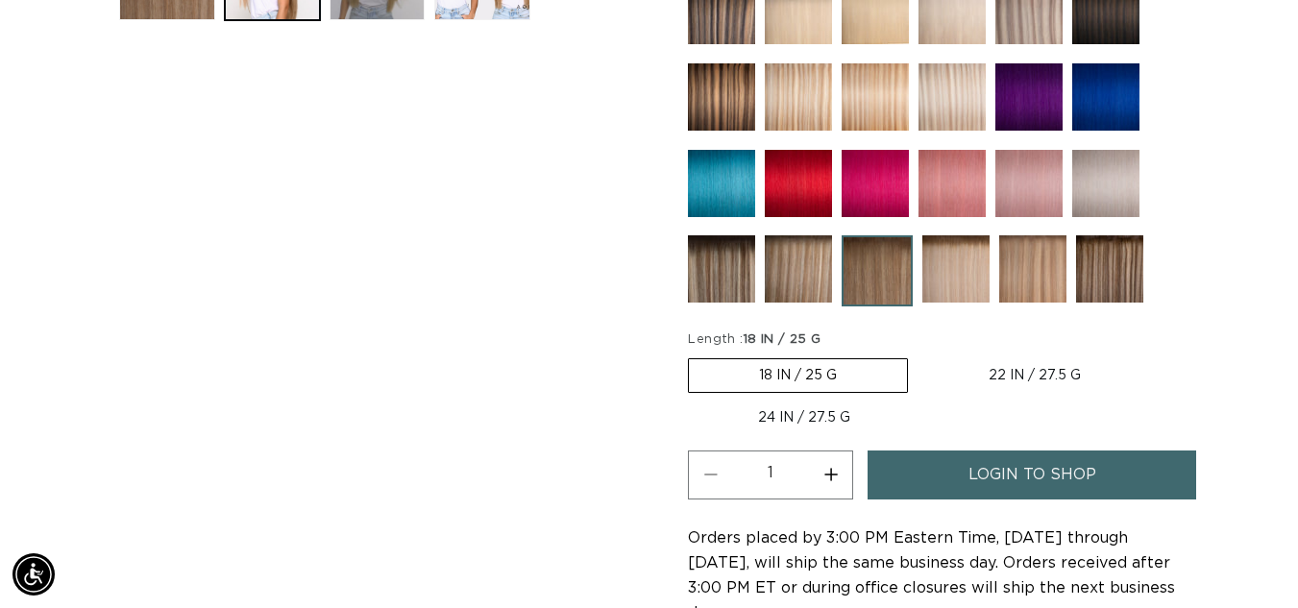
click at [1044, 286] on img at bounding box center [1032, 268] width 67 height 67
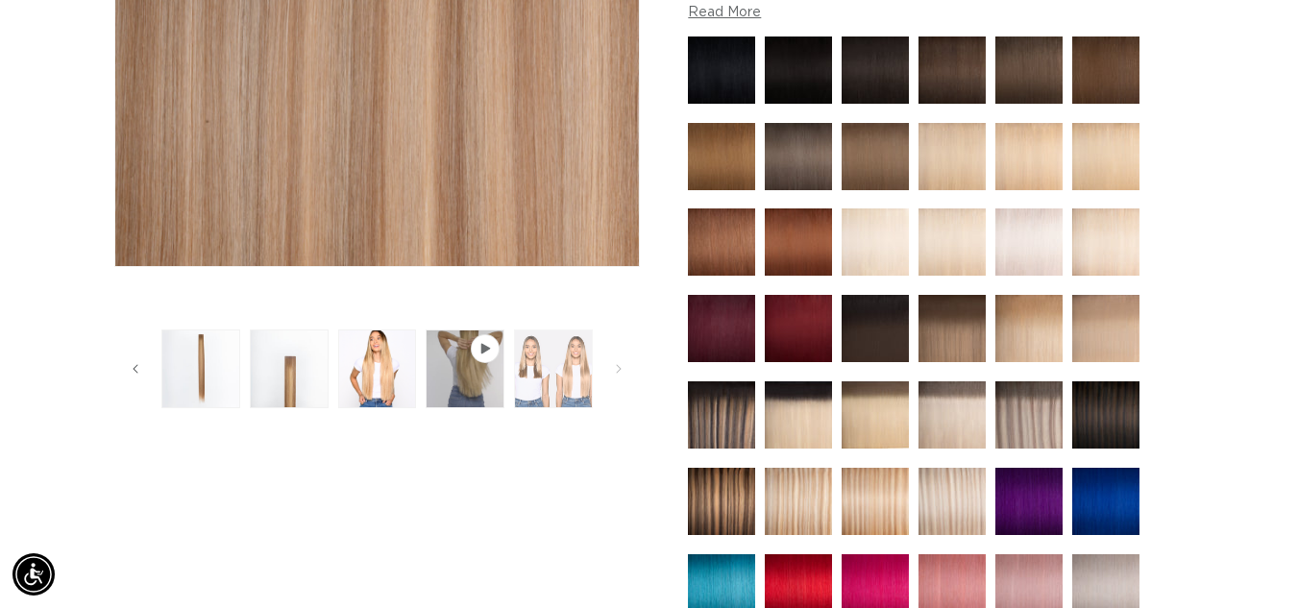
click at [583, 385] on button "Load image 5 in gallery view" at bounding box center [553, 369] width 79 height 79
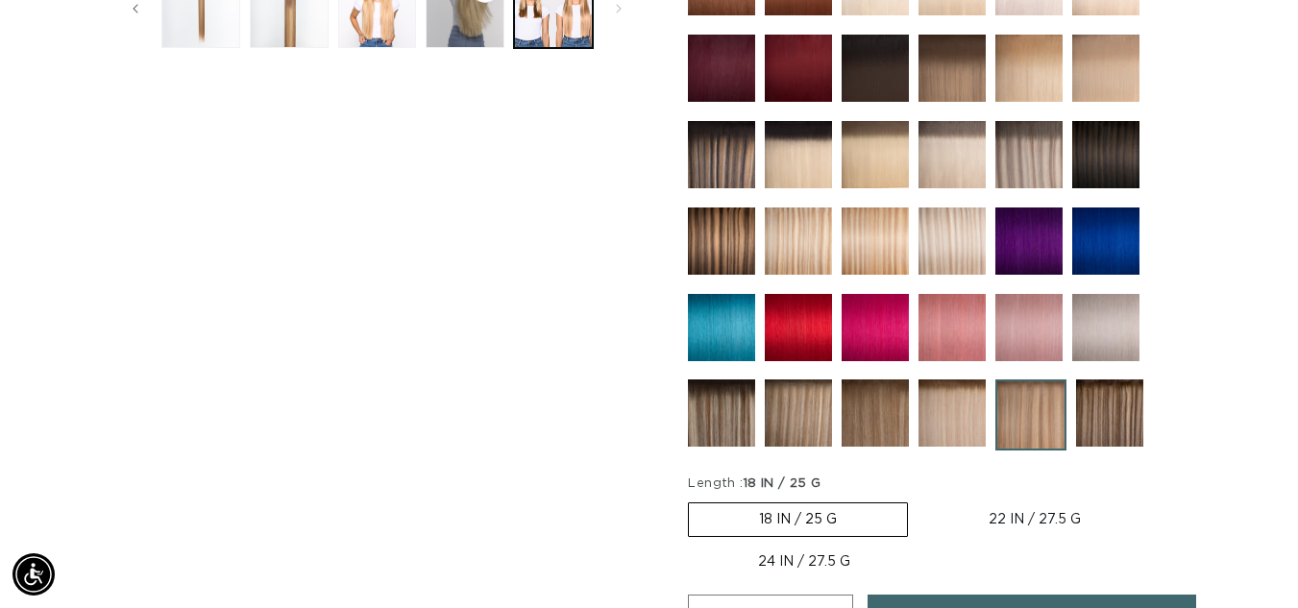
scroll to position [746, 0]
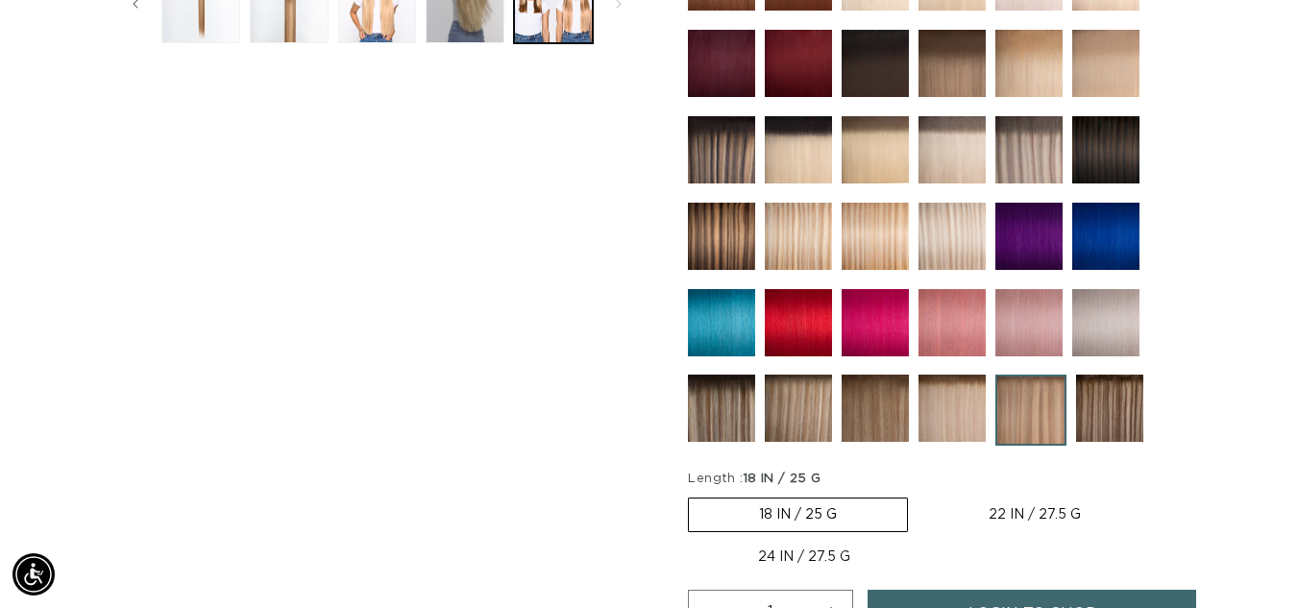
click at [805, 387] on img at bounding box center [798, 408] width 67 height 67
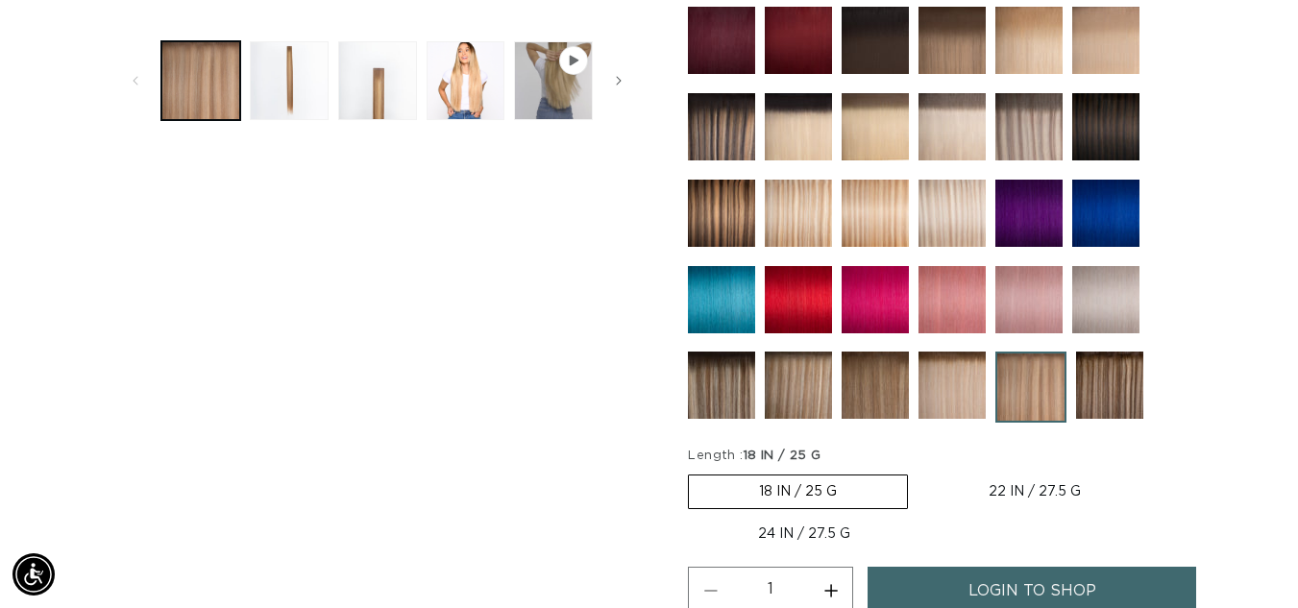
scroll to position [769, 0]
click at [1133, 400] on img at bounding box center [1109, 385] width 67 height 67
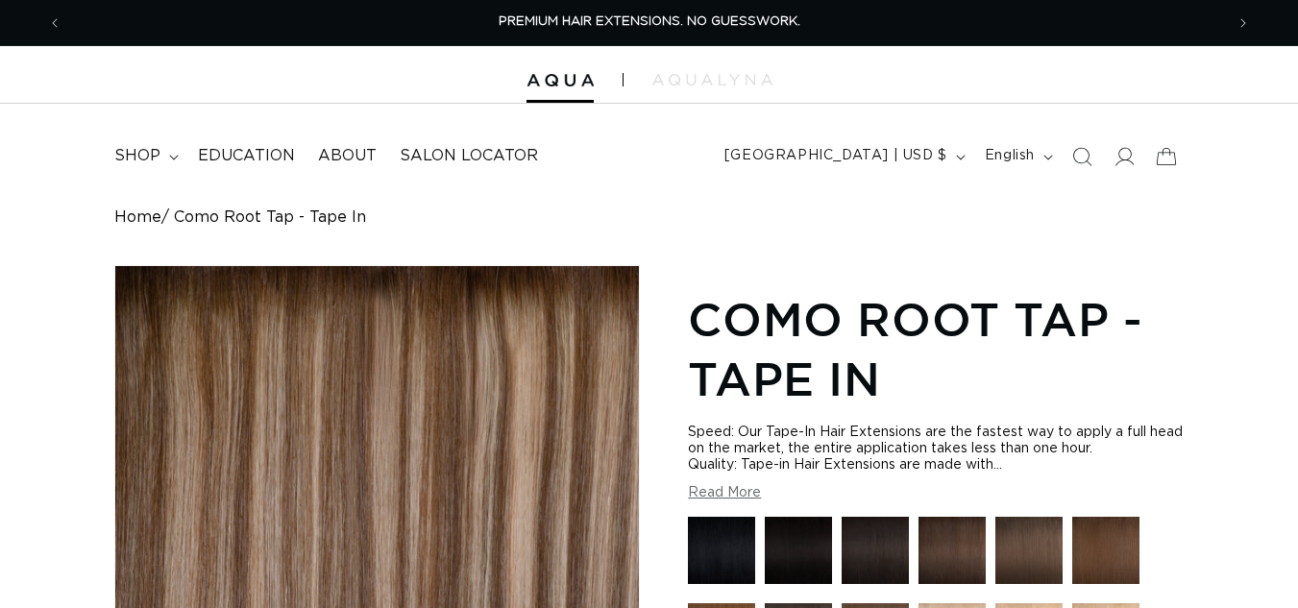
scroll to position [577, 0]
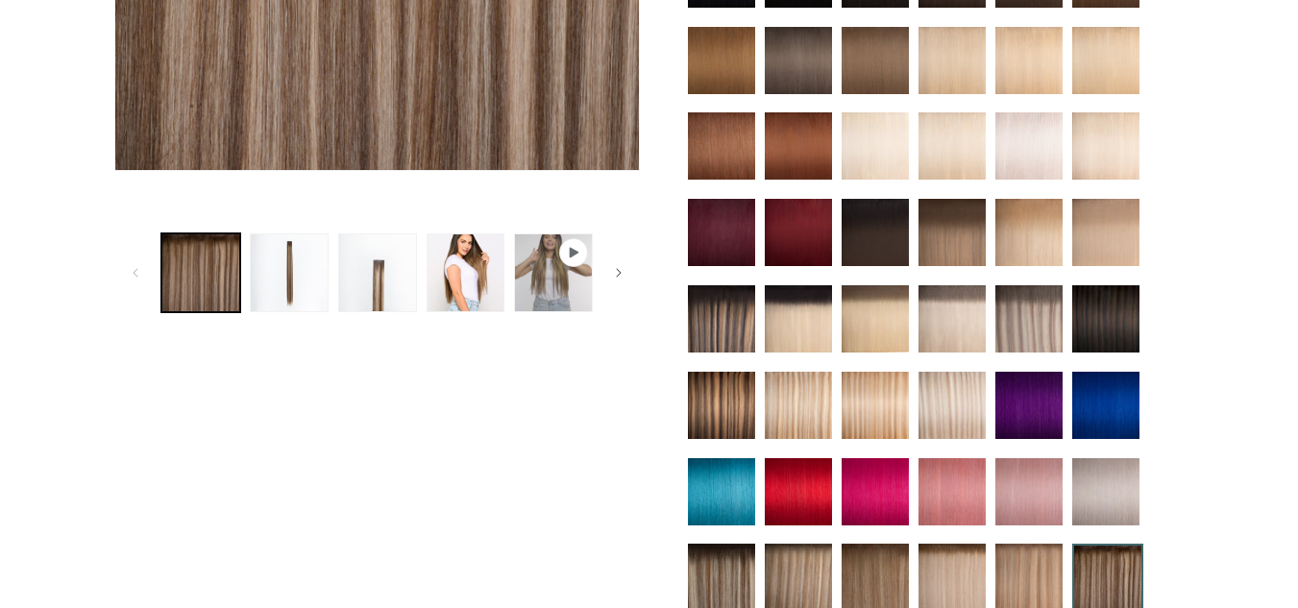
click at [457, 267] on button "Load image 4 in gallery view" at bounding box center [466, 272] width 79 height 79
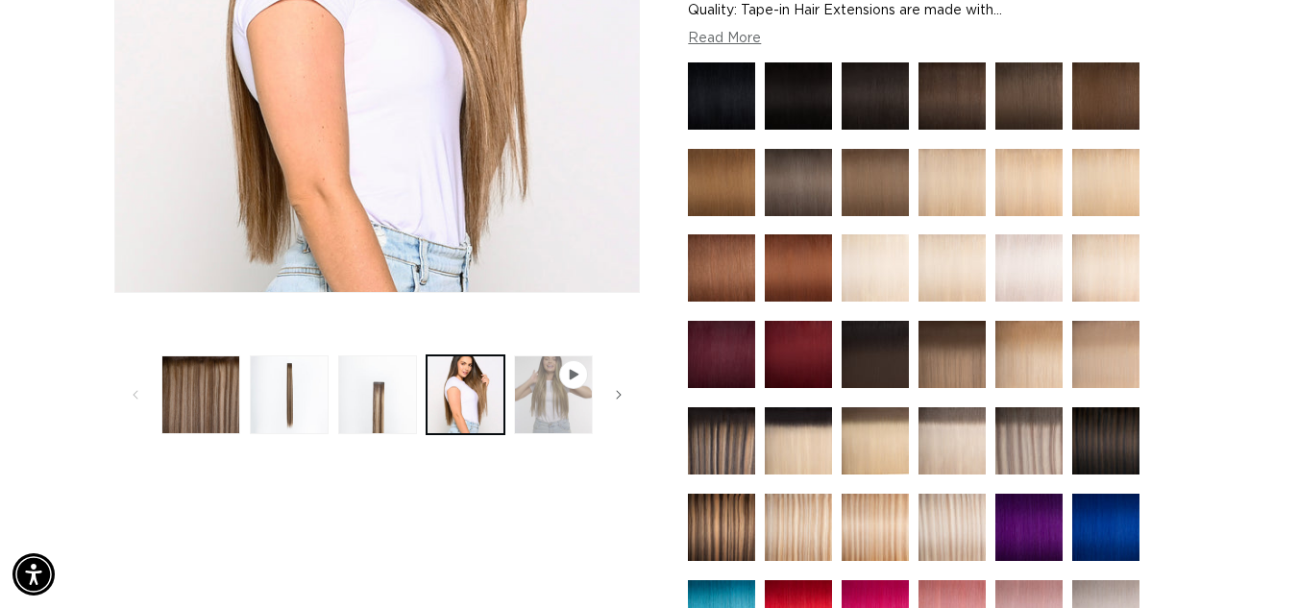
scroll to position [457, 0]
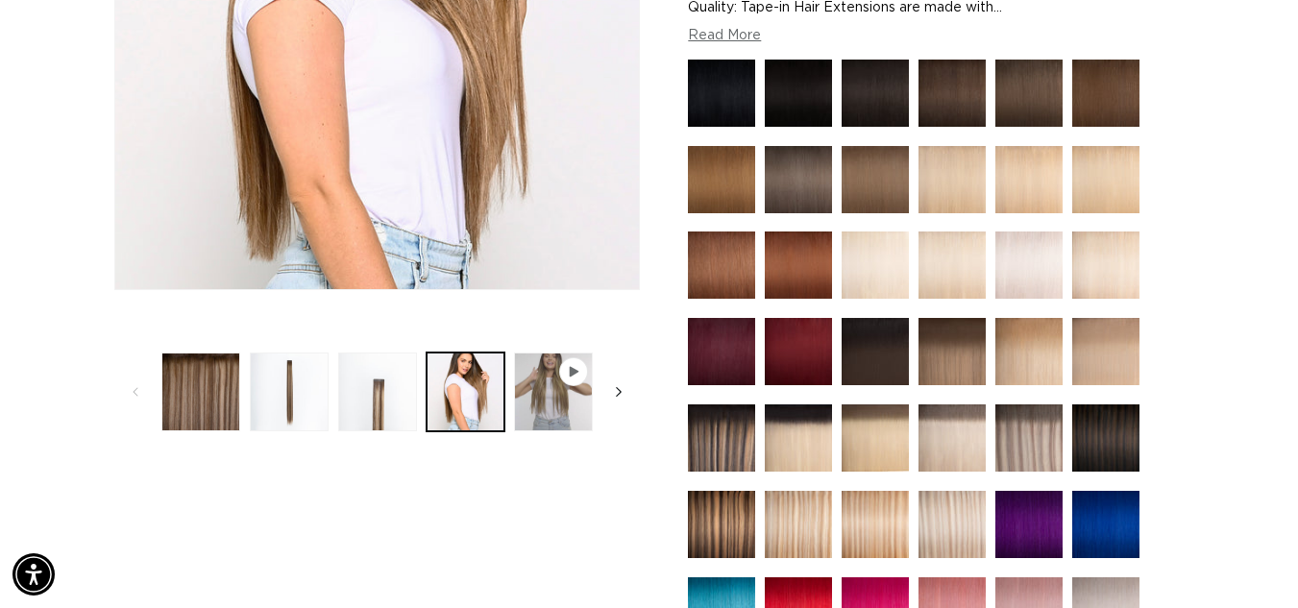
click at [618, 387] on icon "Slide right" at bounding box center [619, 391] width 7 height 21
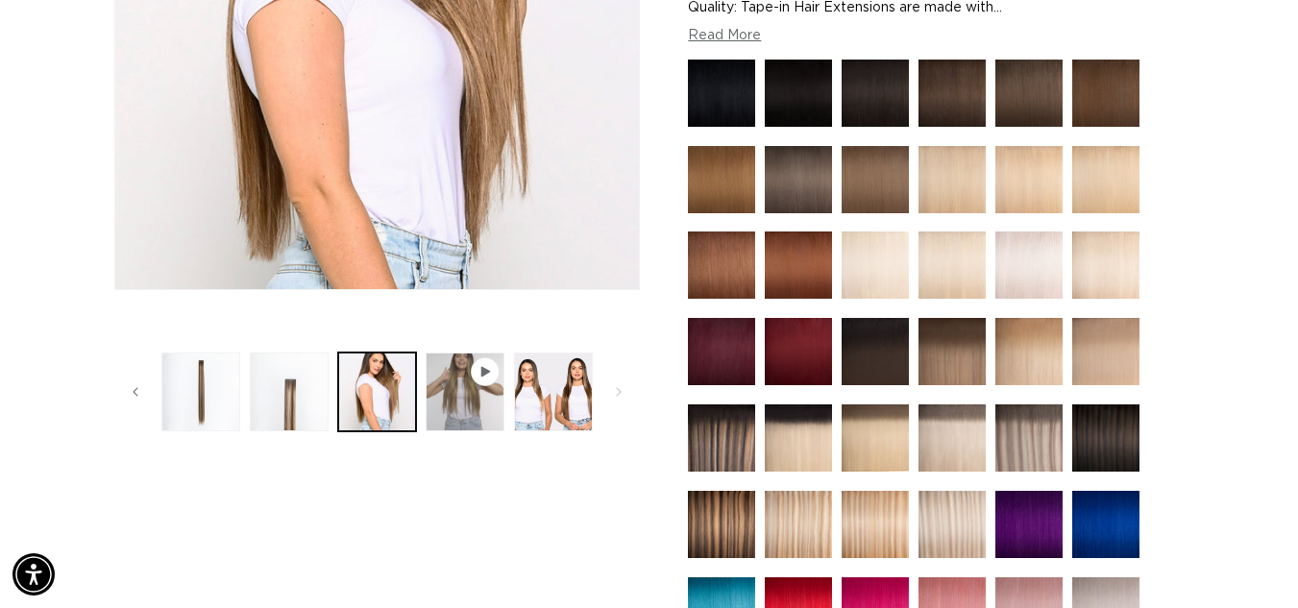
scroll to position [0, 0]
